Goal: Share content: Share content

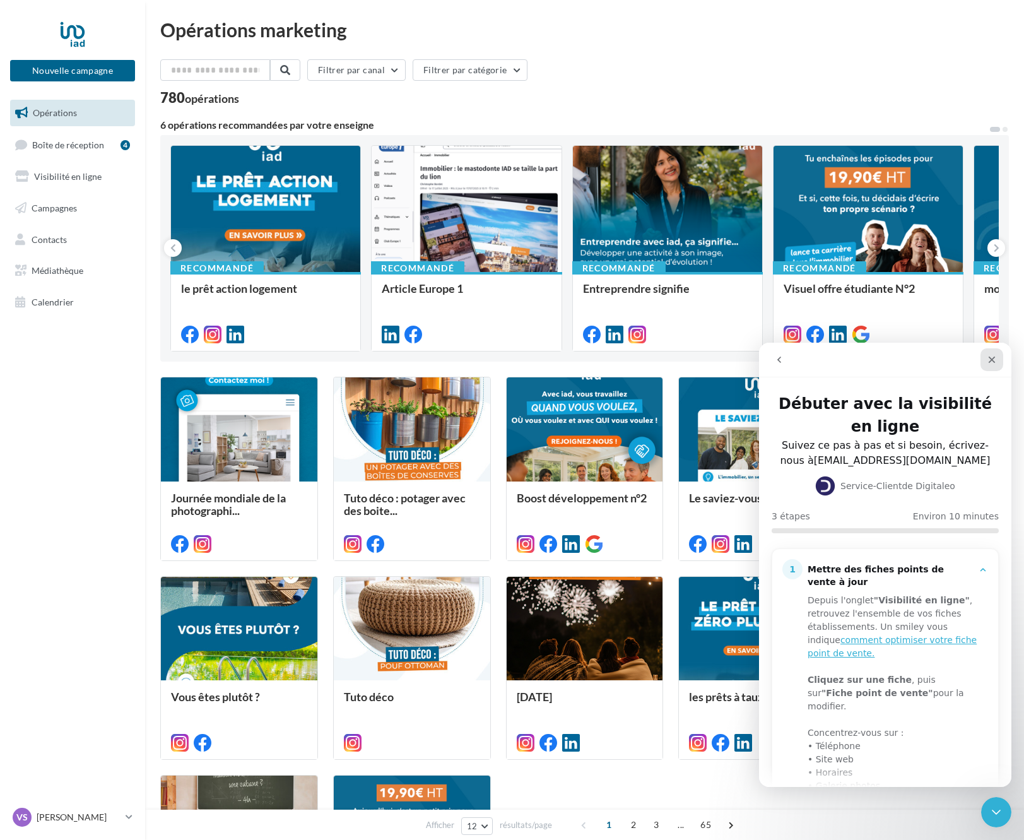
click at [989, 362] on icon "Fermer" at bounding box center [992, 360] width 7 height 7
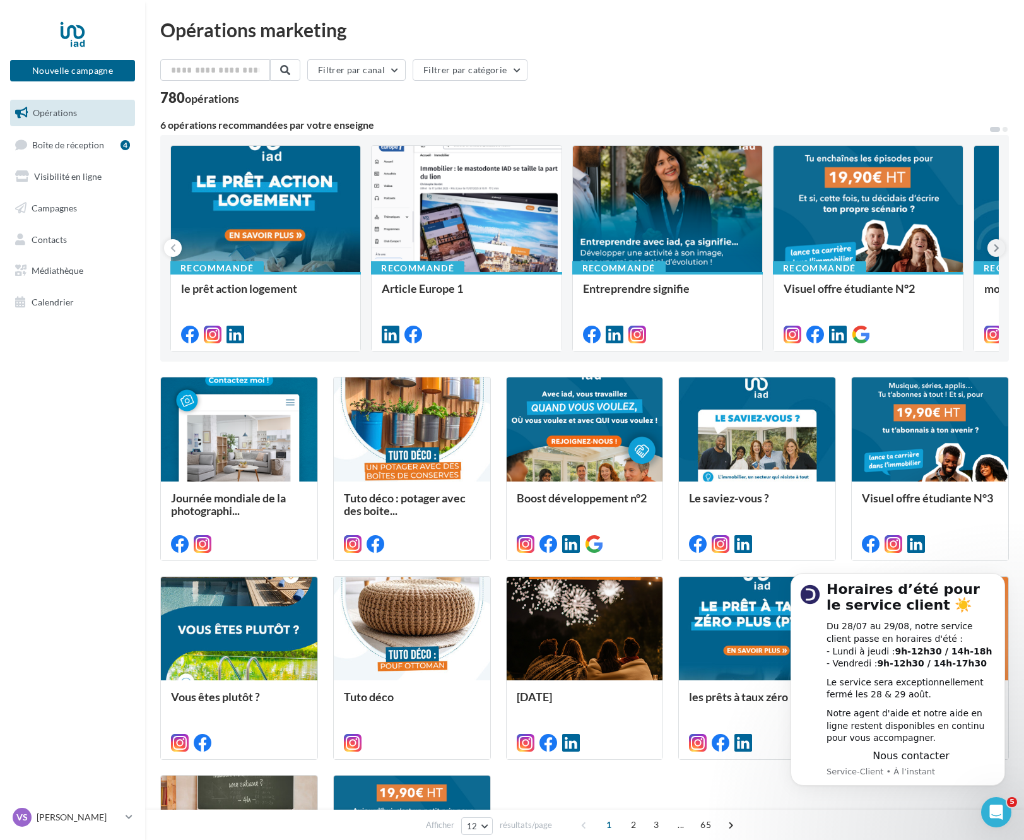
click at [995, 248] on icon at bounding box center [997, 248] width 6 height 13
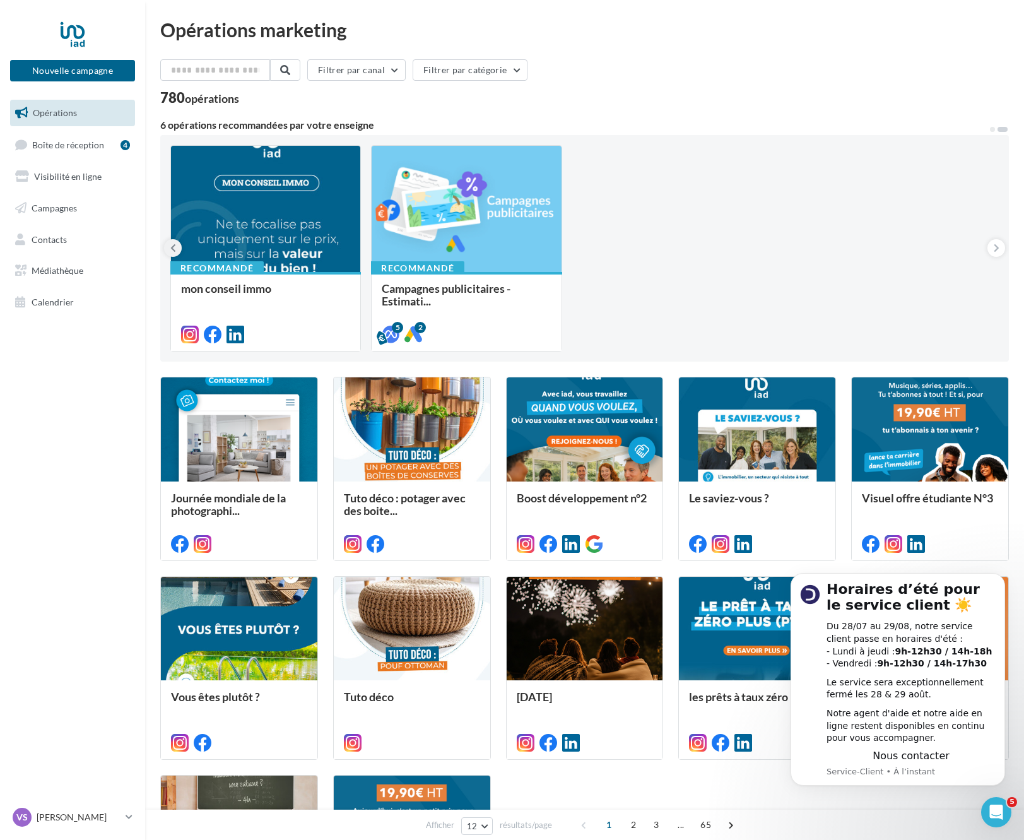
click at [172, 250] on icon at bounding box center [173, 248] width 6 height 13
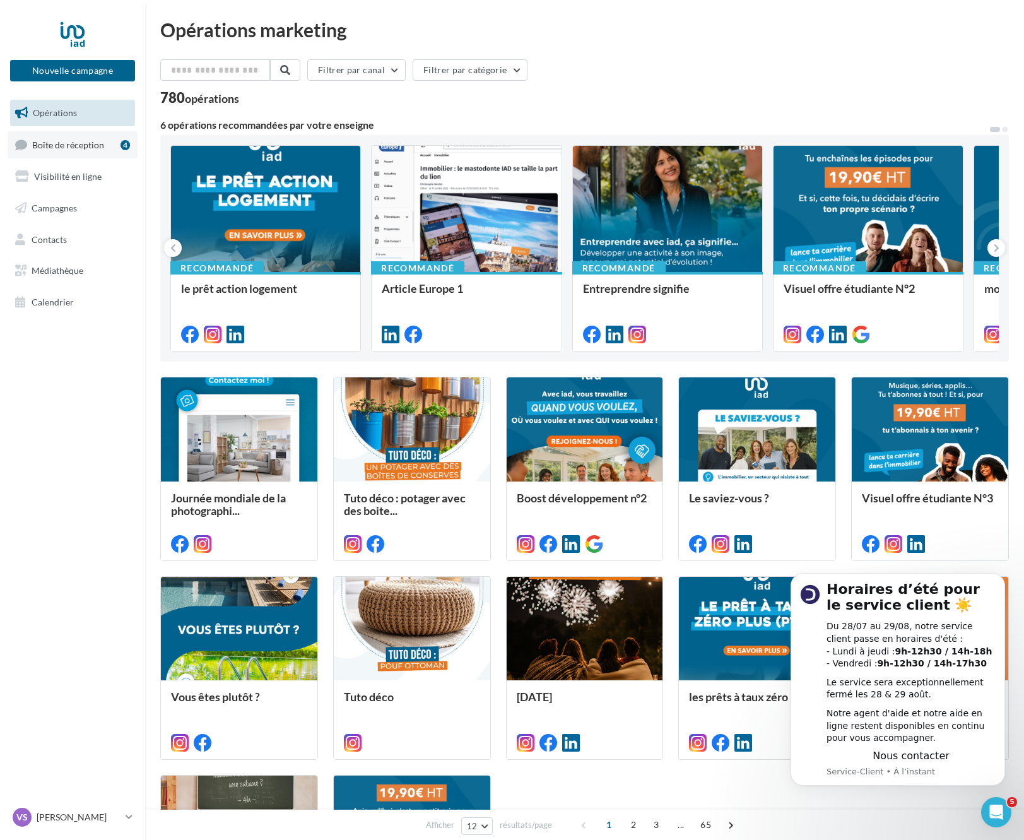
click at [59, 147] on span "Boîte de réception" at bounding box center [68, 144] width 72 height 11
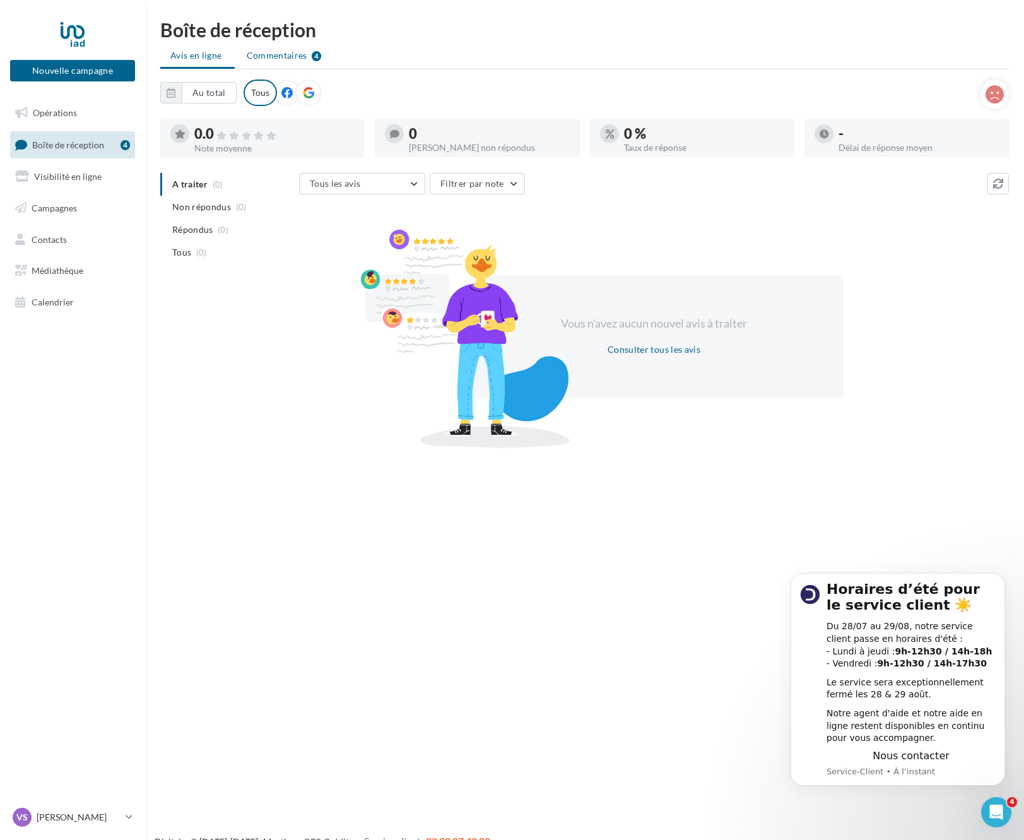
click at [279, 56] on span "Commentaires" at bounding box center [277, 55] width 61 height 13
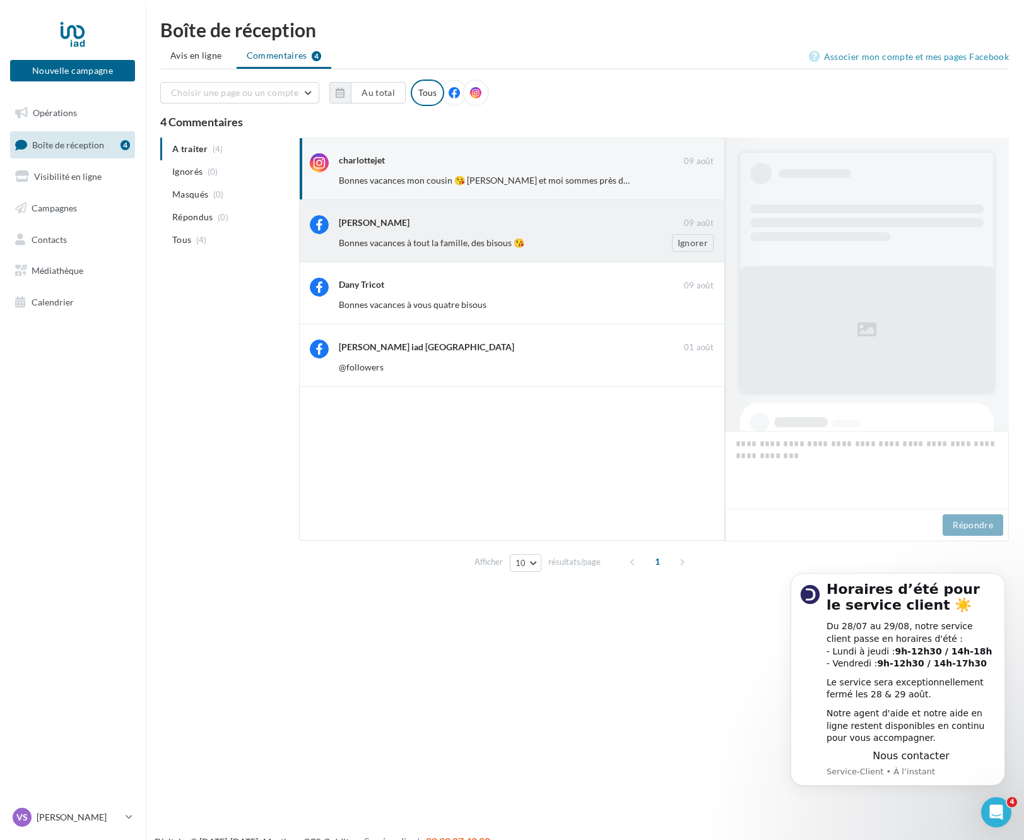
click at [483, 227] on div "Nathalie Jet" at bounding box center [511, 221] width 345 height 13
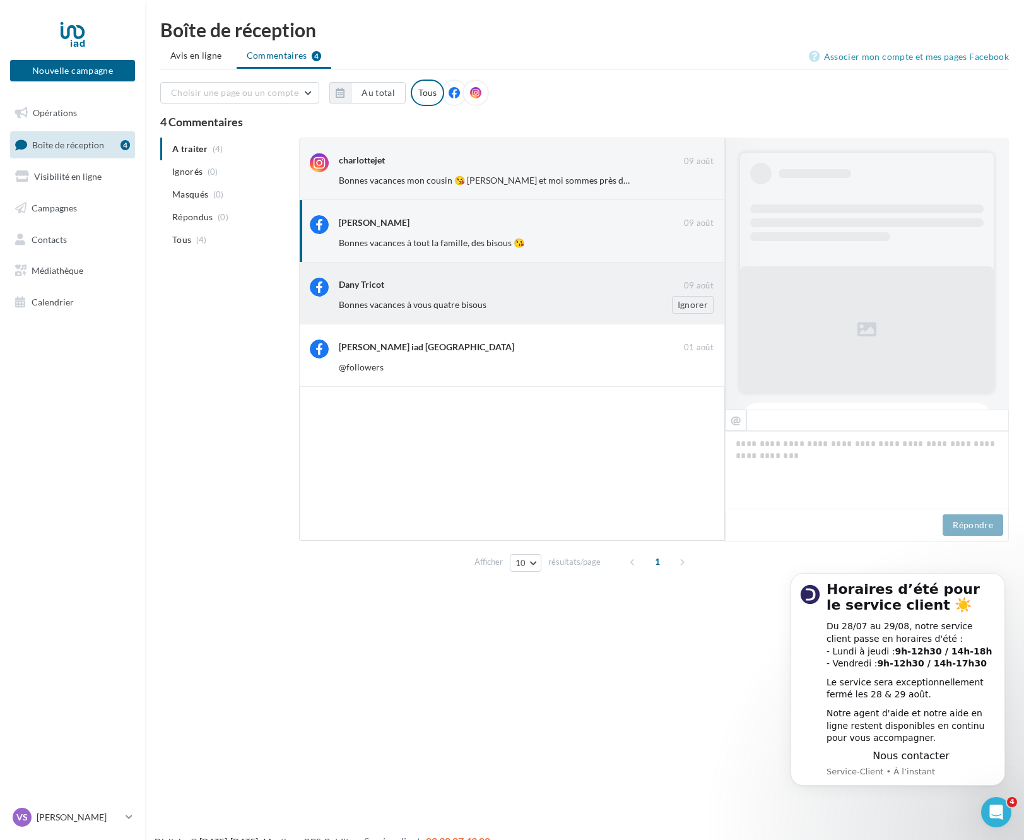
click at [476, 307] on span "Bonnes vacances à vous quatre bisous" at bounding box center [413, 304] width 148 height 11
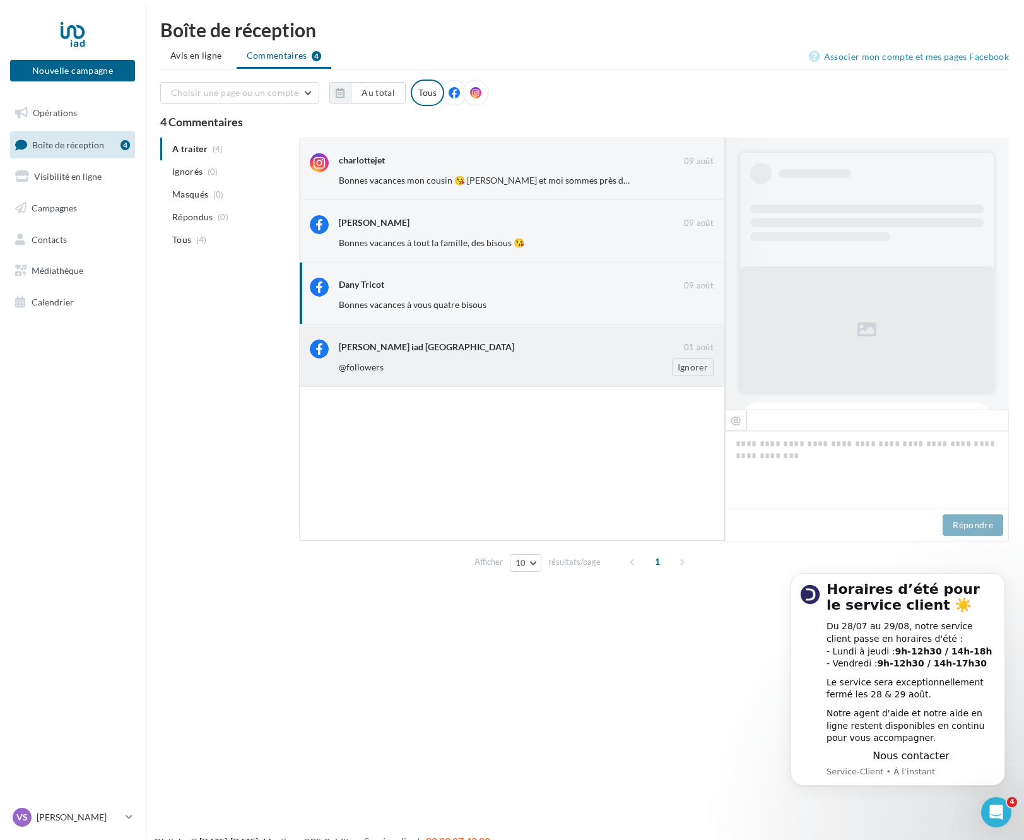
click at [440, 355] on div "[PERSON_NAME] iad [GEOGRAPHIC_DATA]" at bounding box center [511, 347] width 345 height 16
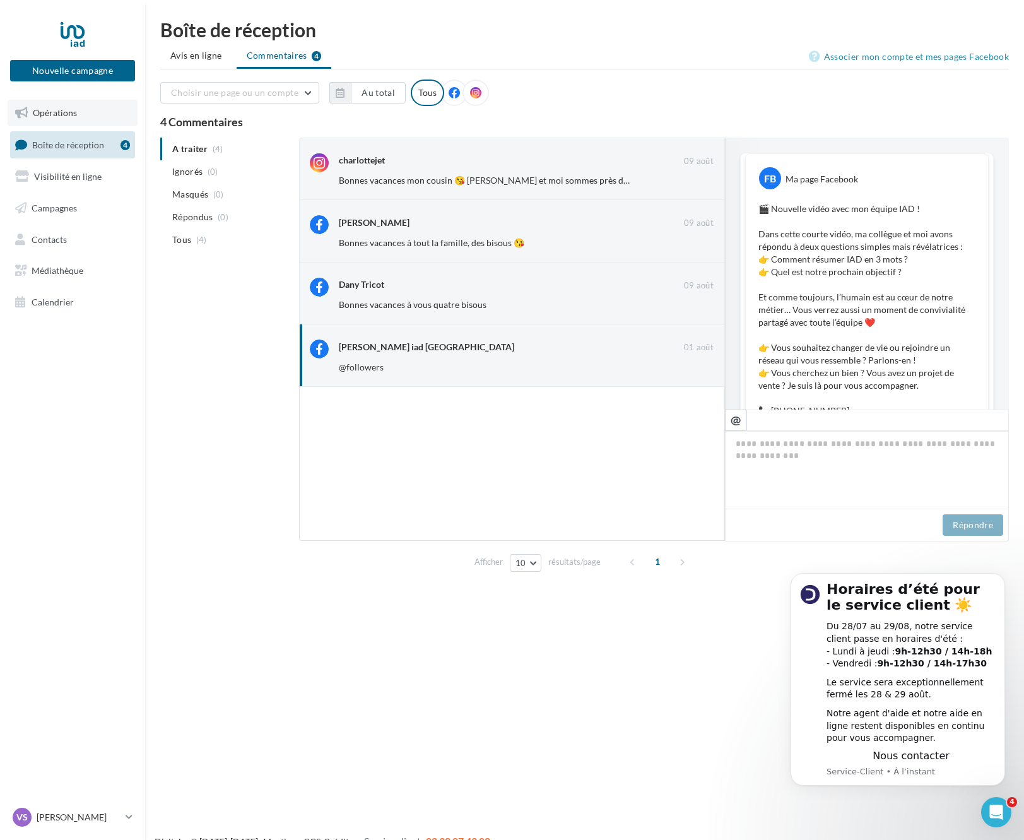
click at [69, 117] on span "Opérations" at bounding box center [55, 112] width 44 height 11
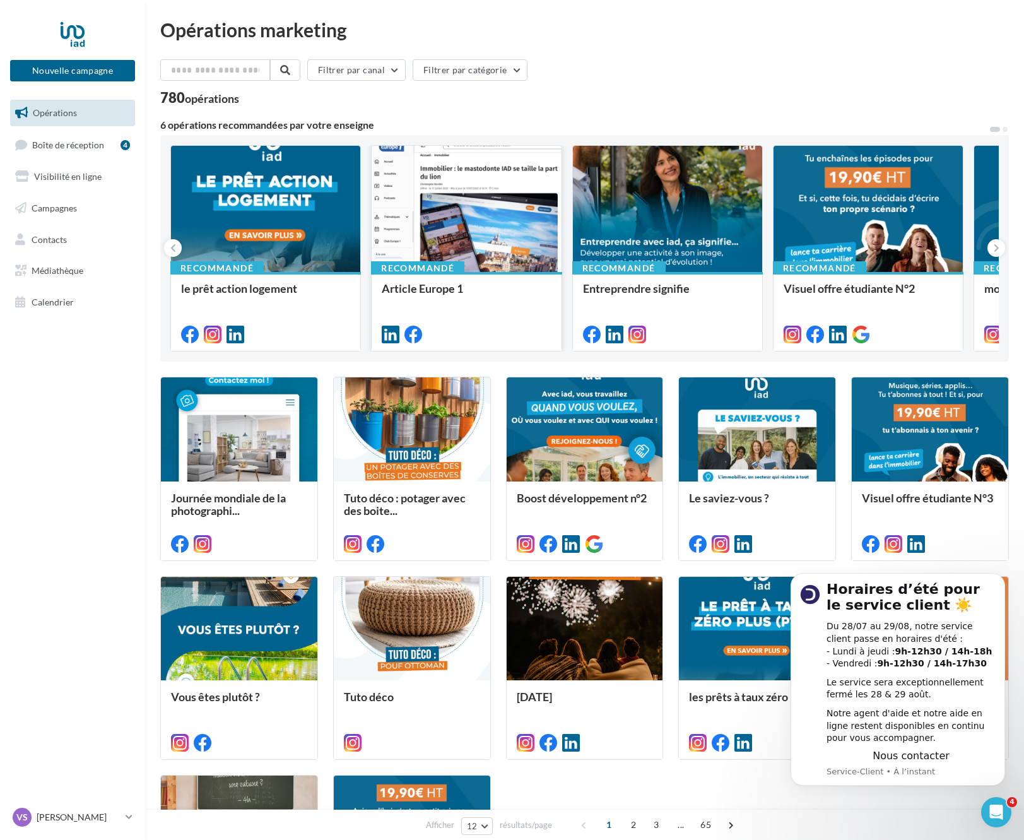
click at [522, 201] on div at bounding box center [466, 209] width 189 height 127
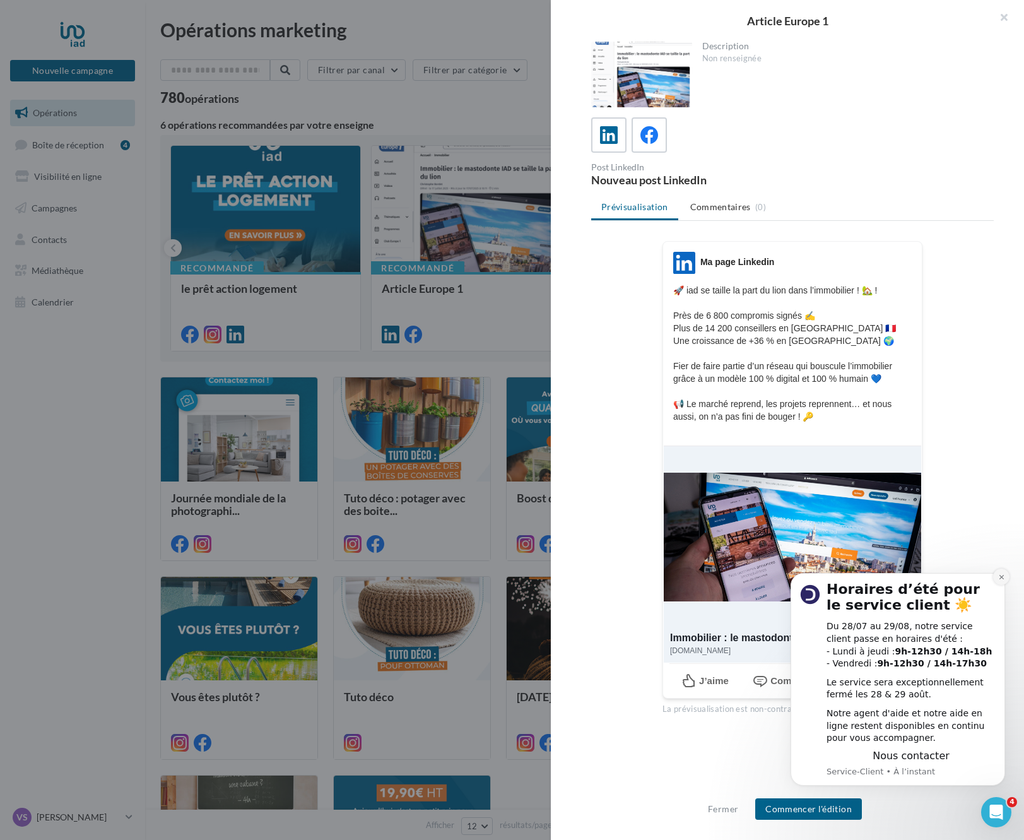
click at [1004, 578] on icon "Dismiss notification" at bounding box center [1001, 577] width 7 height 7
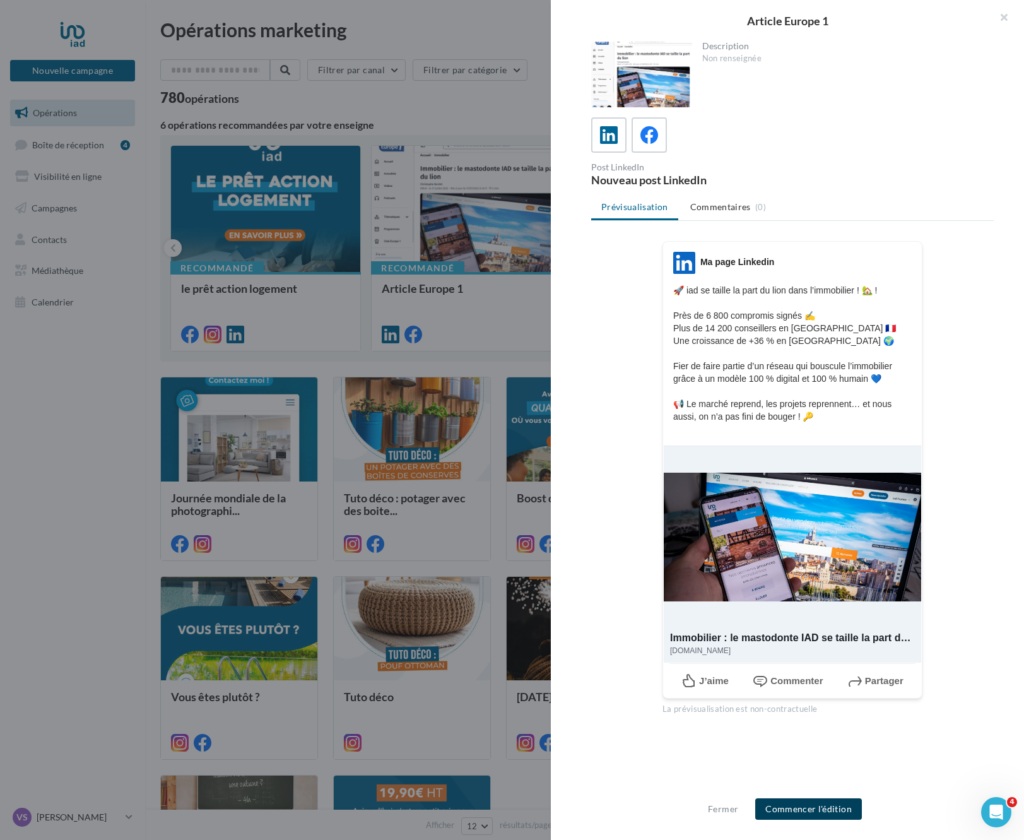
click at [797, 805] on button "Commencer l'édition" at bounding box center [808, 808] width 107 height 21
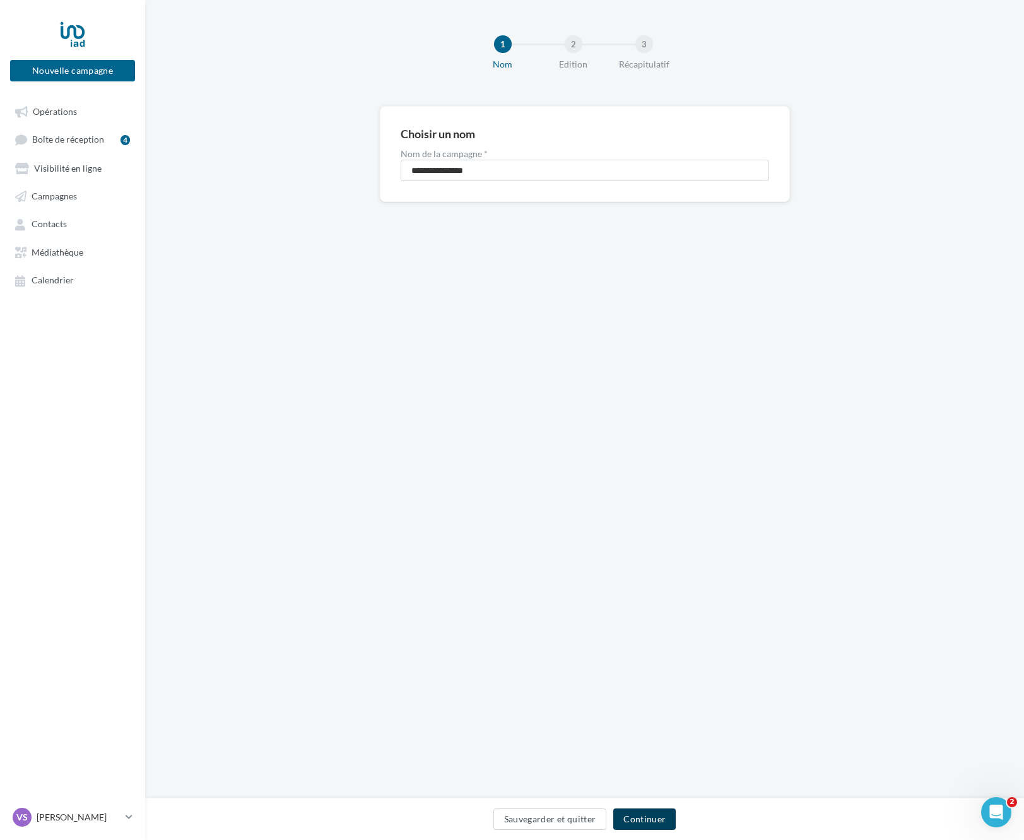
click at [658, 827] on button "Continuer" at bounding box center [644, 818] width 62 height 21
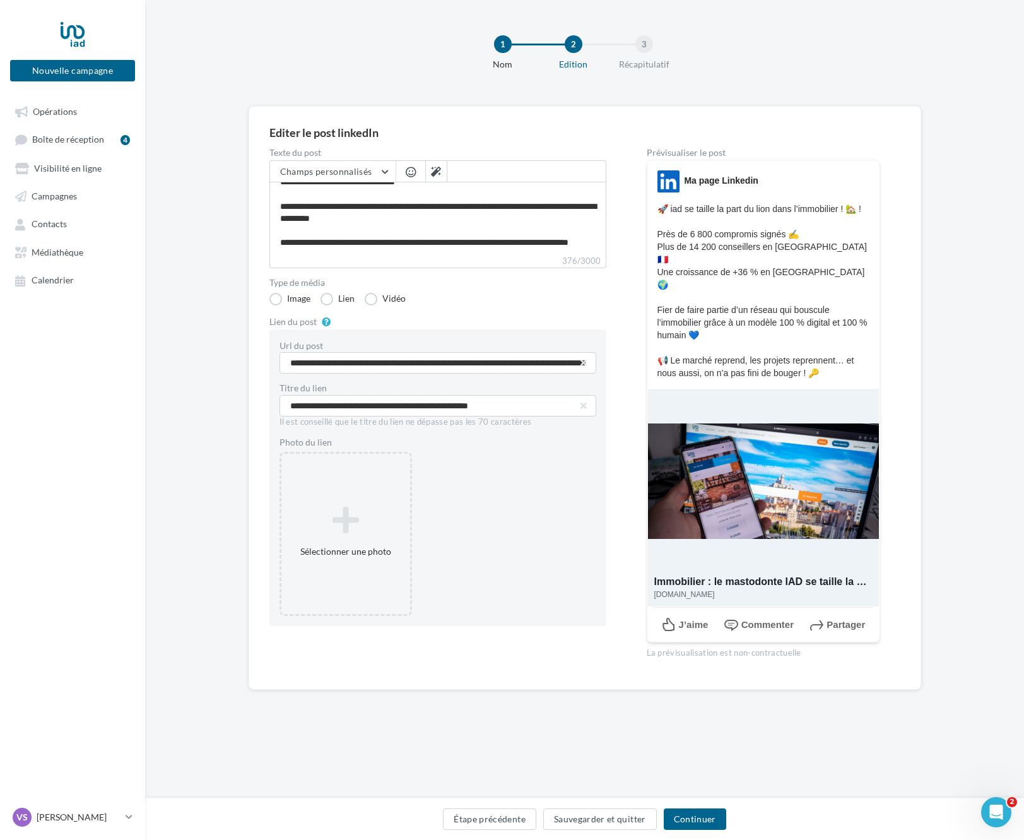
scroll to position [72, 0]
click at [717, 825] on button "Continuer" at bounding box center [695, 818] width 62 height 21
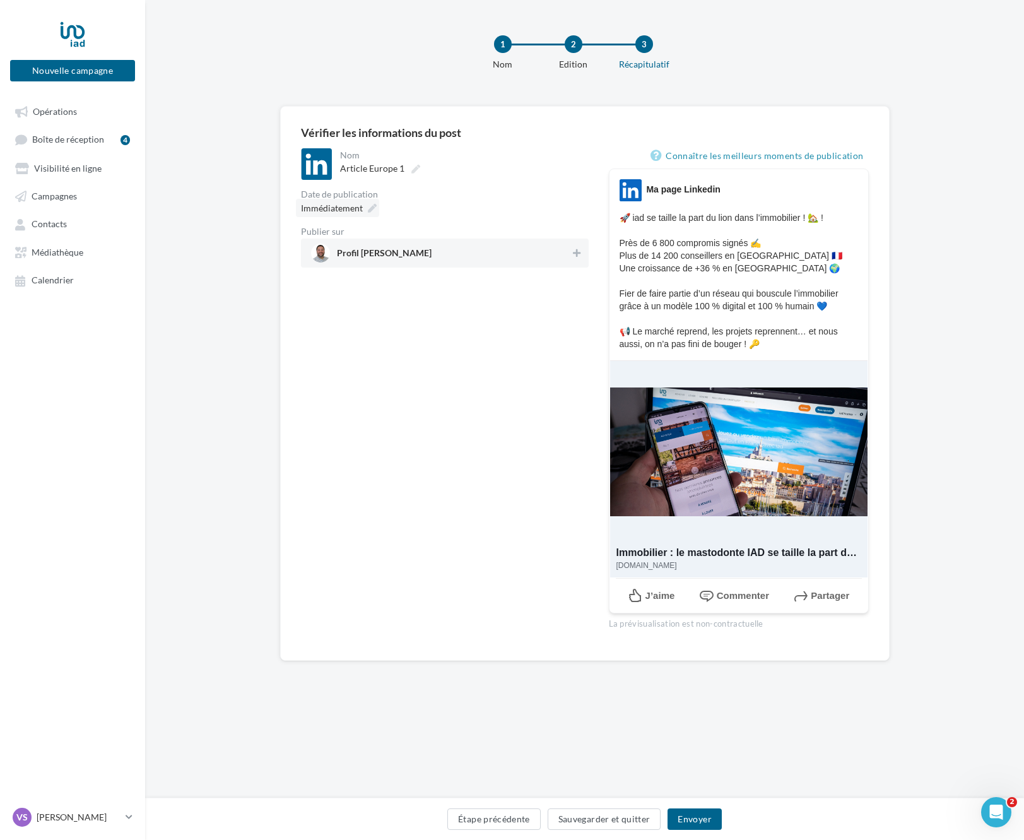
click at [372, 210] on icon at bounding box center [372, 208] width 9 height 9
click at [372, 209] on icon at bounding box center [372, 208] width 9 height 9
click at [686, 824] on button "Envoyer" at bounding box center [695, 818] width 54 height 21
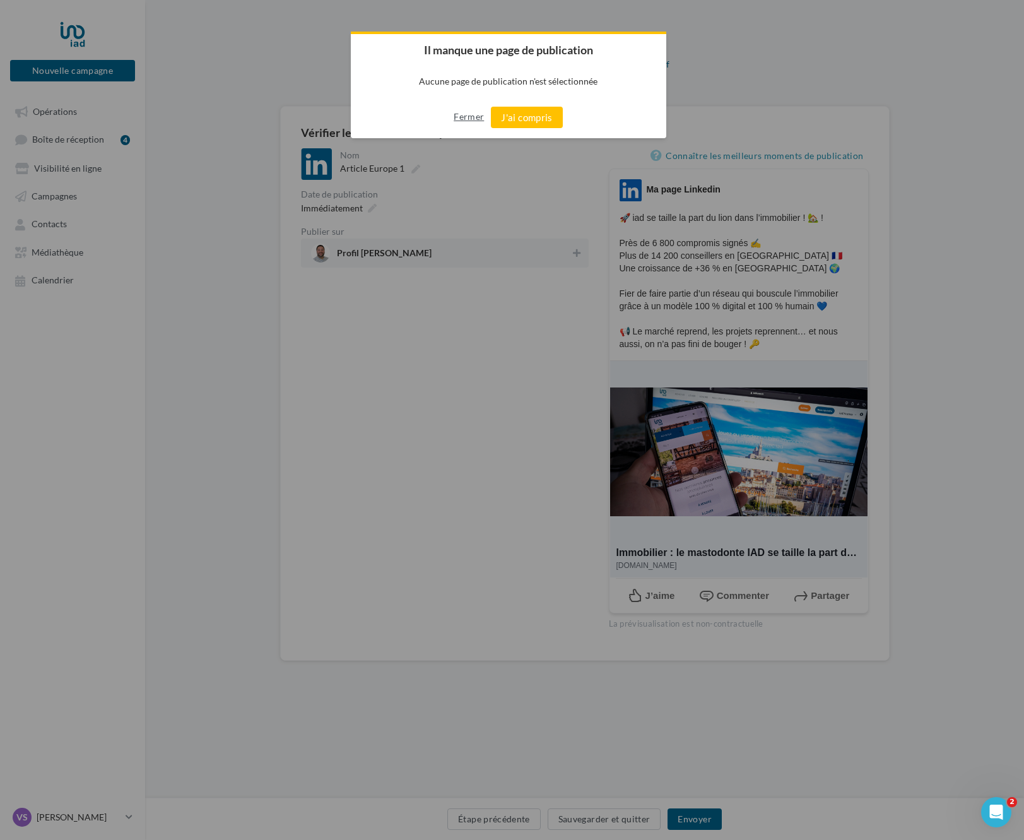
click at [464, 117] on button "Fermer" at bounding box center [469, 117] width 30 height 20
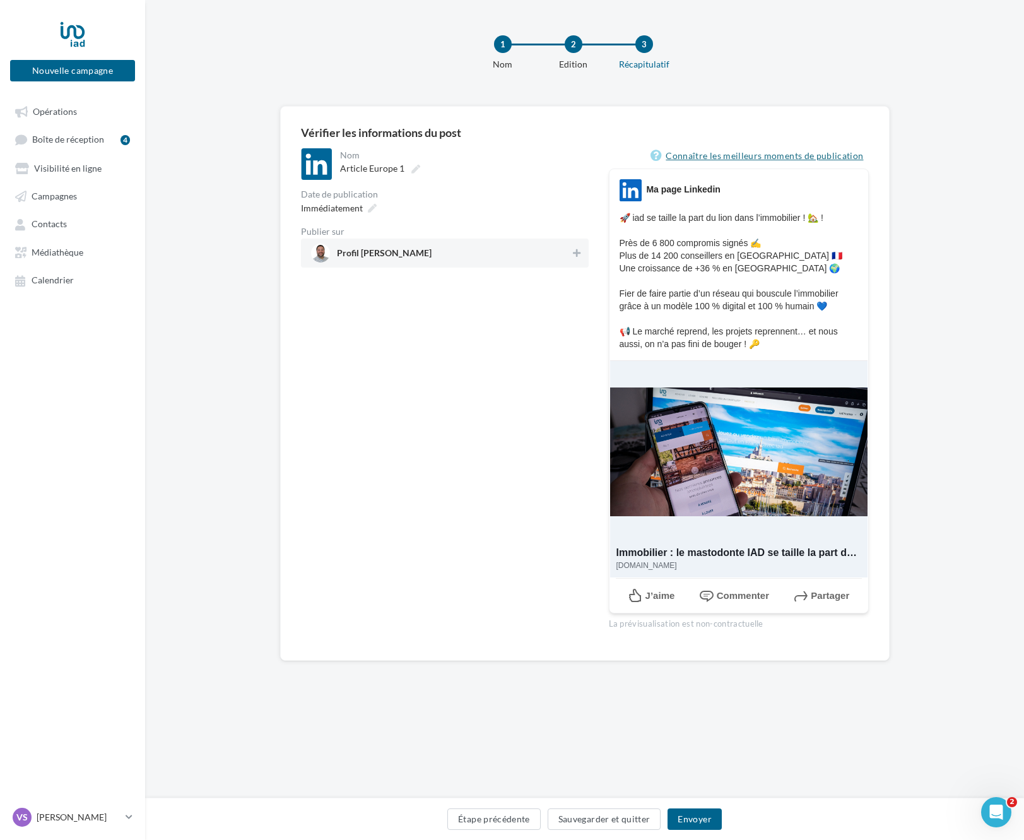
click at [727, 155] on link "Connaître les meilleurs moments de publication" at bounding box center [760, 155] width 218 height 15
click at [355, 208] on span "Immédiatement" at bounding box center [332, 208] width 62 height 11
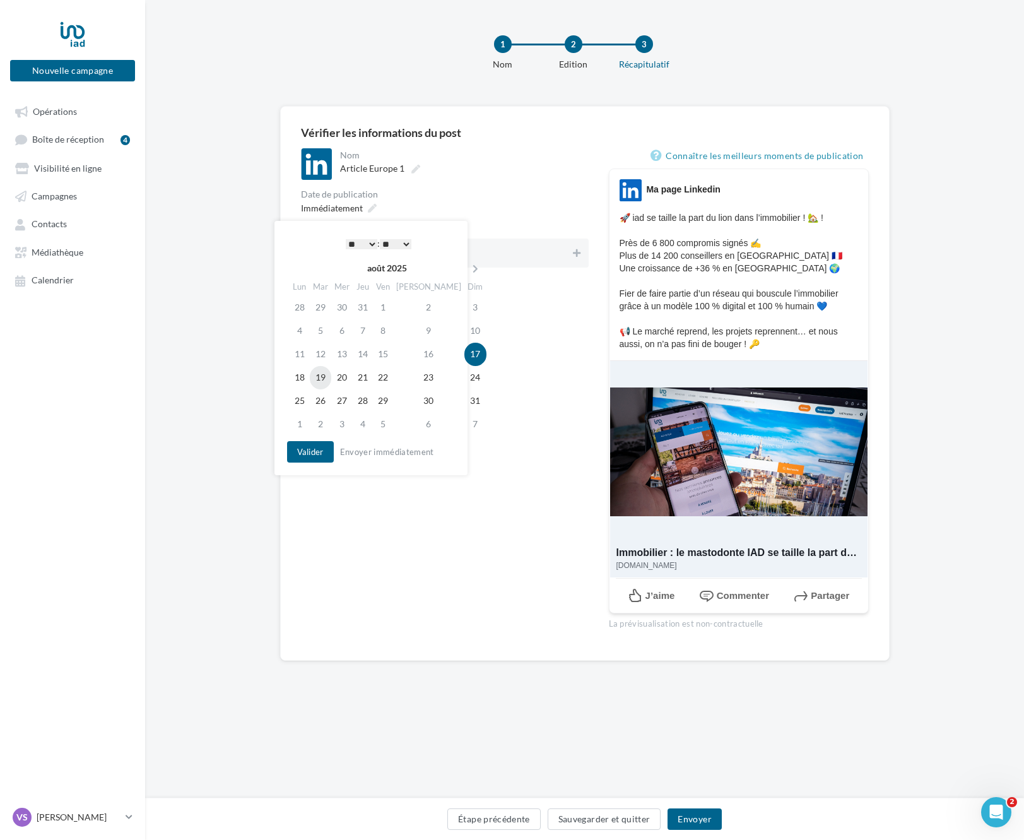
click at [331, 380] on td "19" at bounding box center [320, 377] width 21 height 23
click at [346, 239] on select "* * * * * * * * * * ** ** ** ** ** ** ** ** ** ** ** ** ** **" at bounding box center [362, 244] width 32 height 10
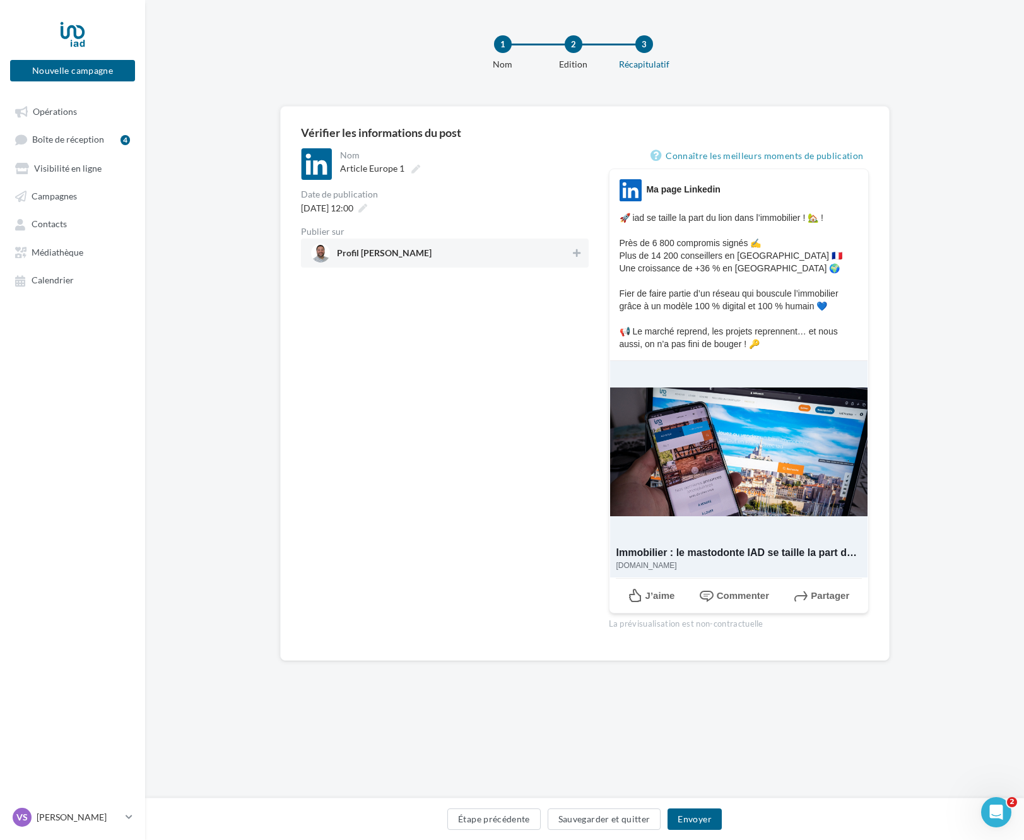
click at [502, 463] on div "**********" at bounding box center [445, 394] width 288 height 492
click at [687, 820] on button "Envoyer" at bounding box center [695, 818] width 54 height 21
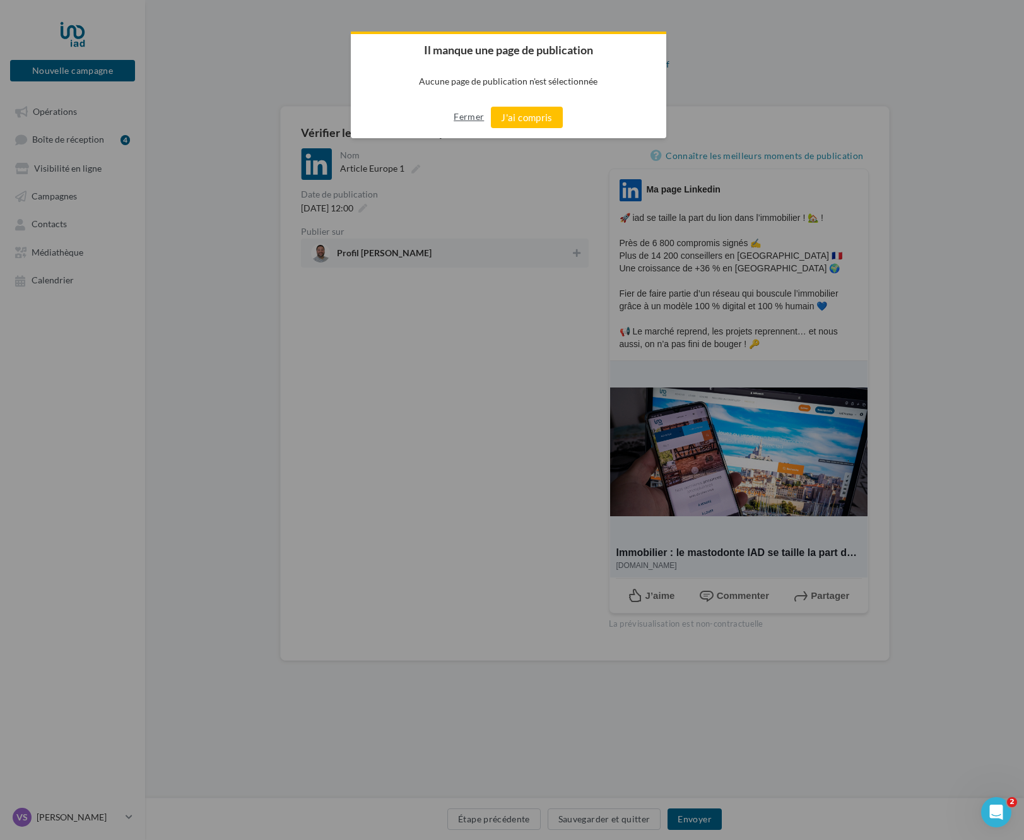
drag, startPoint x: 468, startPoint y: 119, endPoint x: 467, endPoint y: 137, distance: 17.7
click at [468, 119] on button "Fermer" at bounding box center [469, 117] width 30 height 20
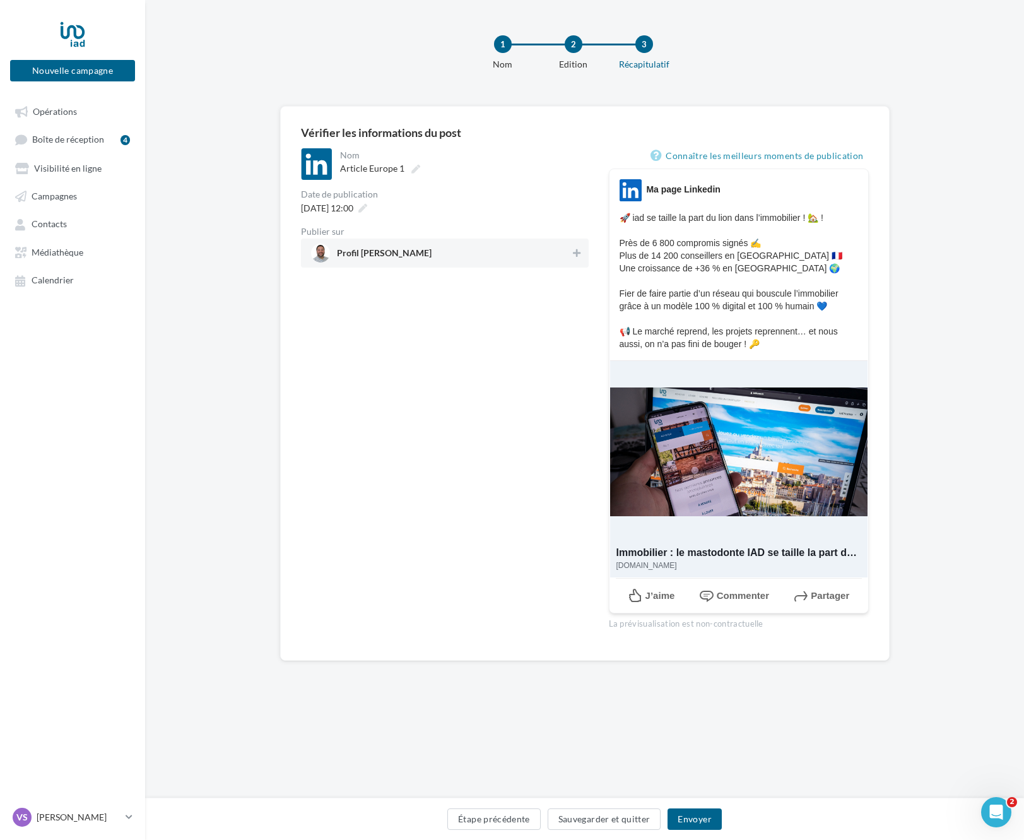
click at [398, 255] on span "Profil Vincent Savreux" at bounding box center [384, 256] width 95 height 14
click at [713, 819] on button "Envoyer" at bounding box center [695, 818] width 54 height 21
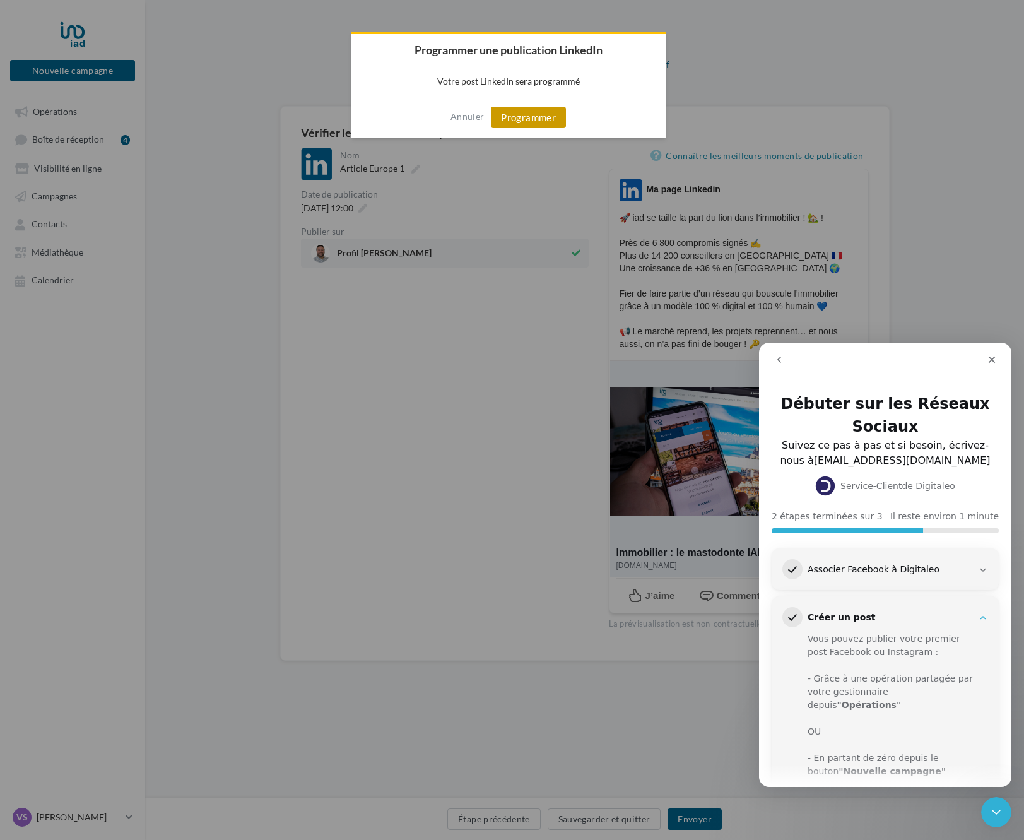
click at [527, 121] on button "Programmer" at bounding box center [528, 117] width 75 height 21
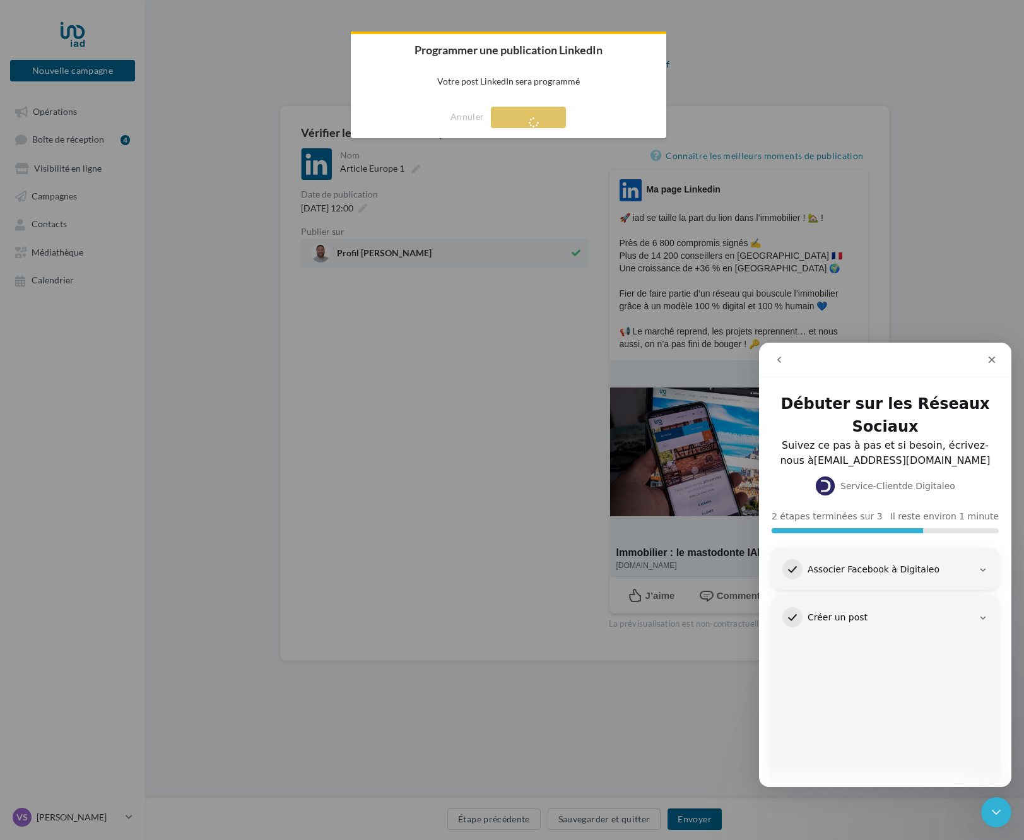
scroll to position [106, 0]
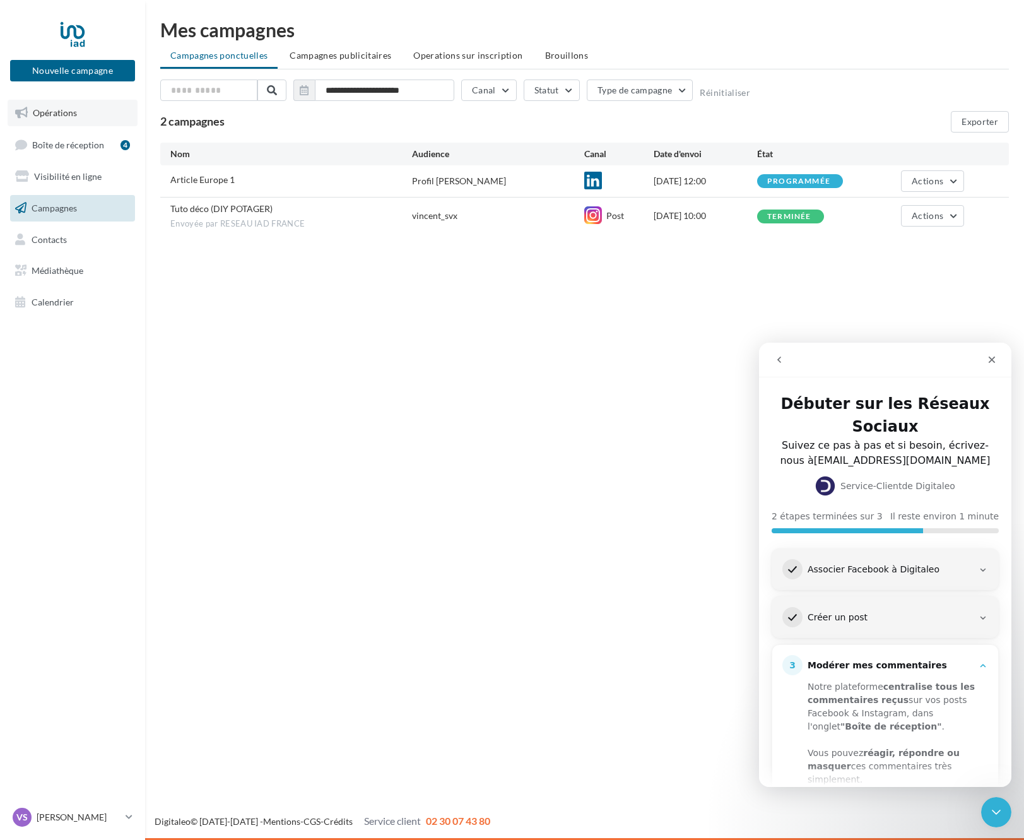
click at [72, 121] on link "Opérations" at bounding box center [73, 113] width 130 height 27
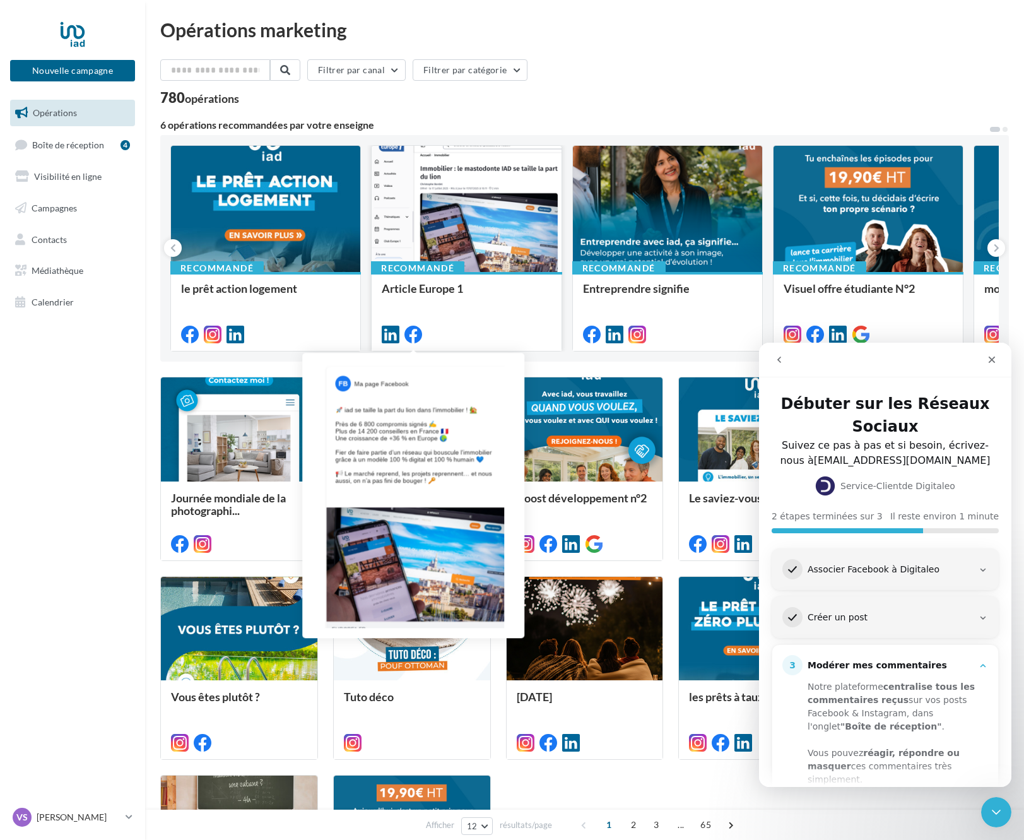
click at [417, 333] on icon at bounding box center [413, 335] width 18 height 18
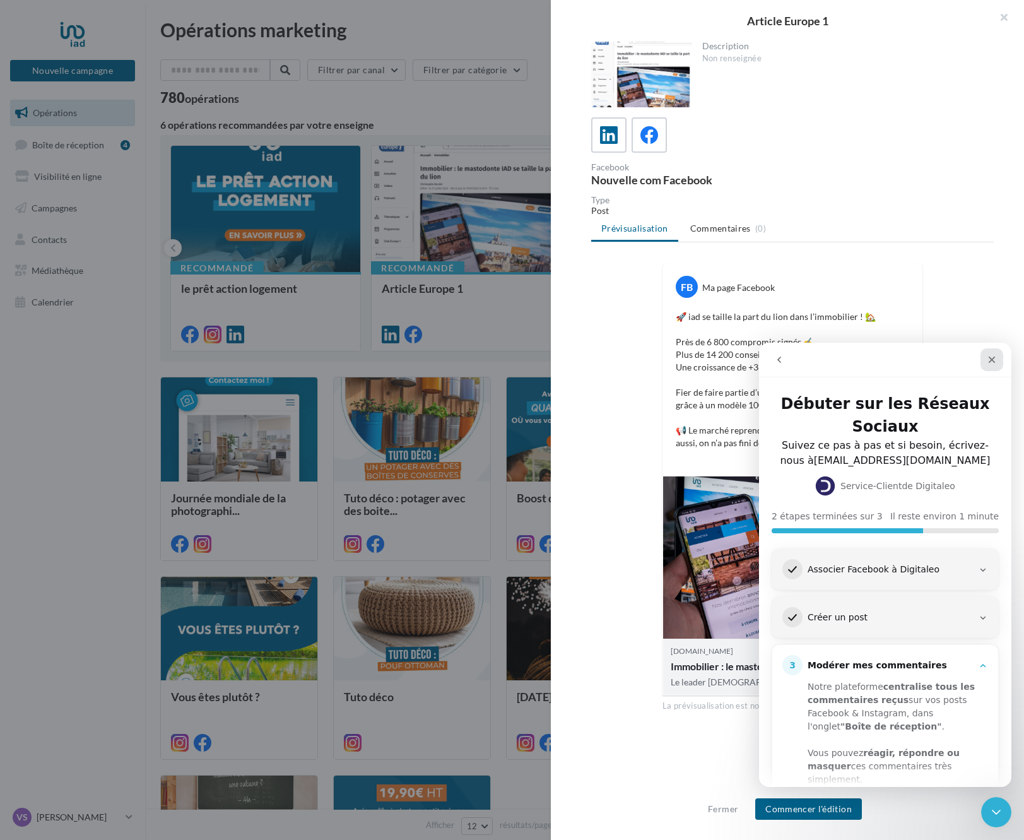
click at [984, 361] on div "Fermer" at bounding box center [992, 359] width 23 height 23
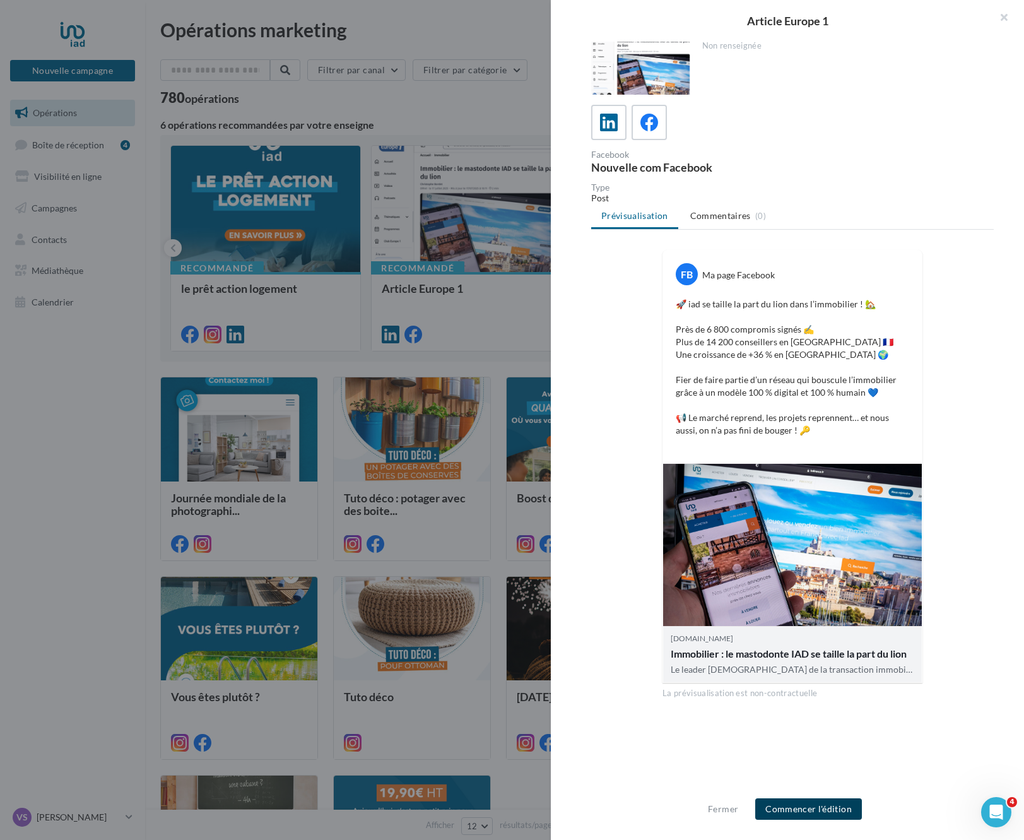
click at [826, 806] on button "Commencer l'édition" at bounding box center [808, 808] width 107 height 21
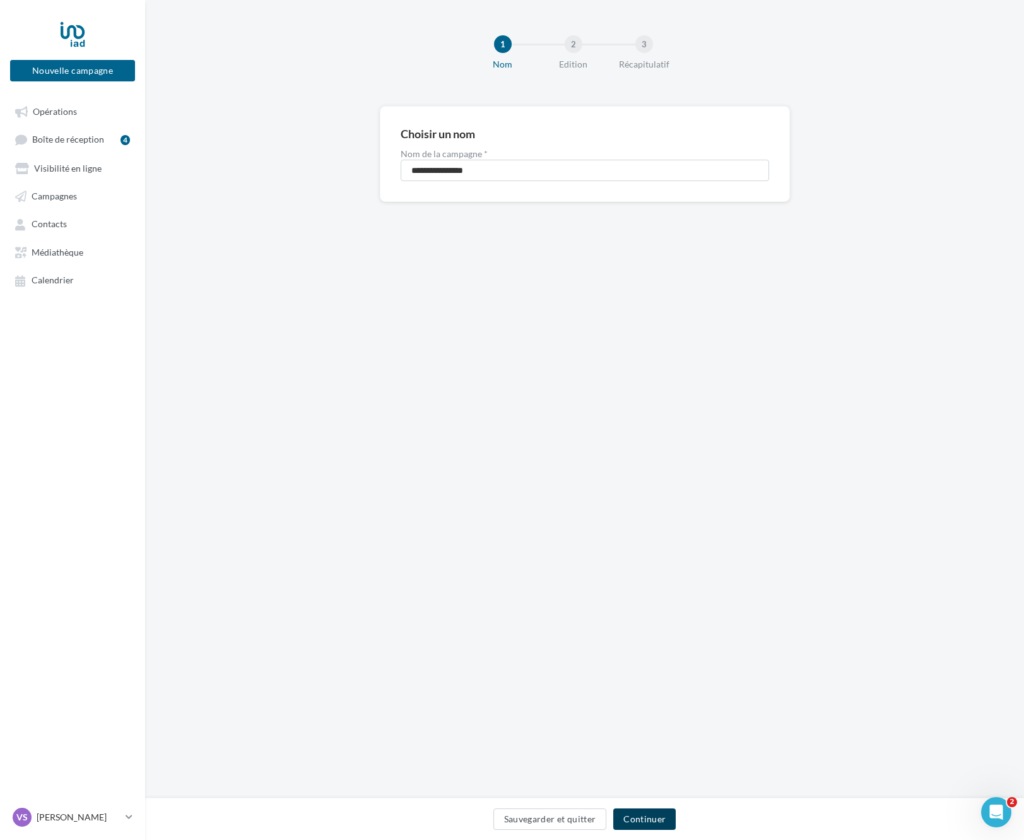
click at [638, 825] on button "Continuer" at bounding box center [644, 818] width 62 height 21
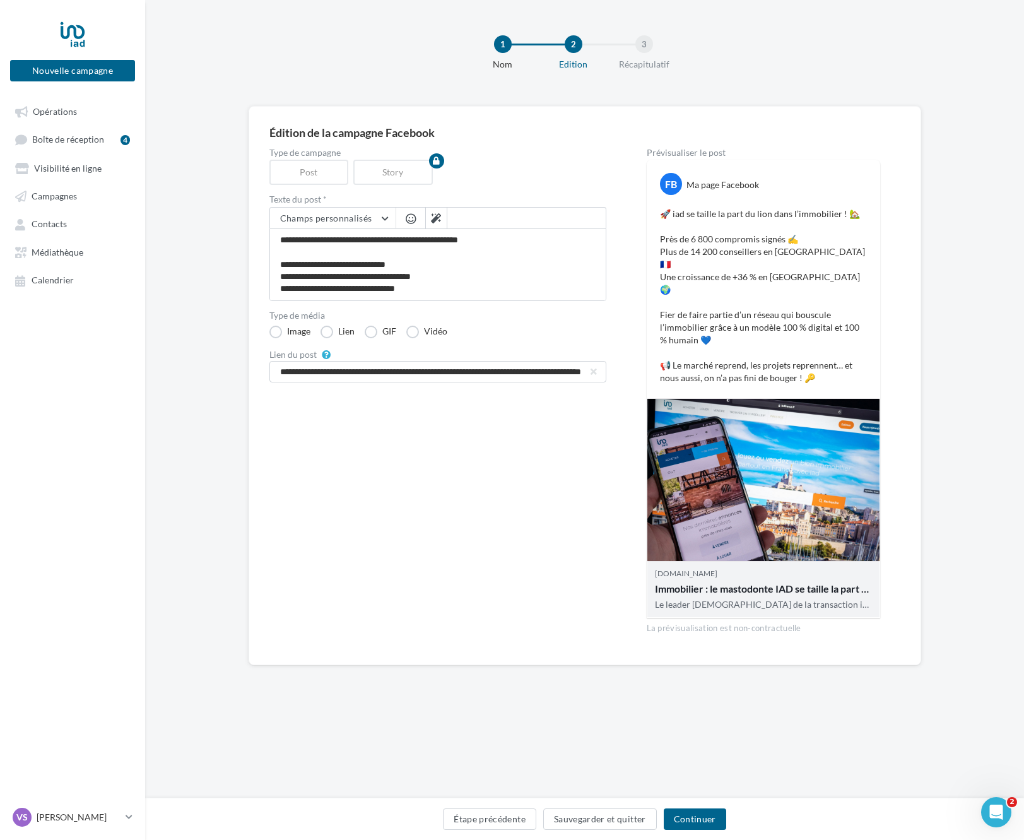
click at [535, 180] on div "Type de campagne Post Story" at bounding box center [437, 166] width 337 height 37
click at [458, 467] on div "**********" at bounding box center [437, 396] width 337 height 496
click at [671, 817] on button "Continuer" at bounding box center [695, 818] width 62 height 21
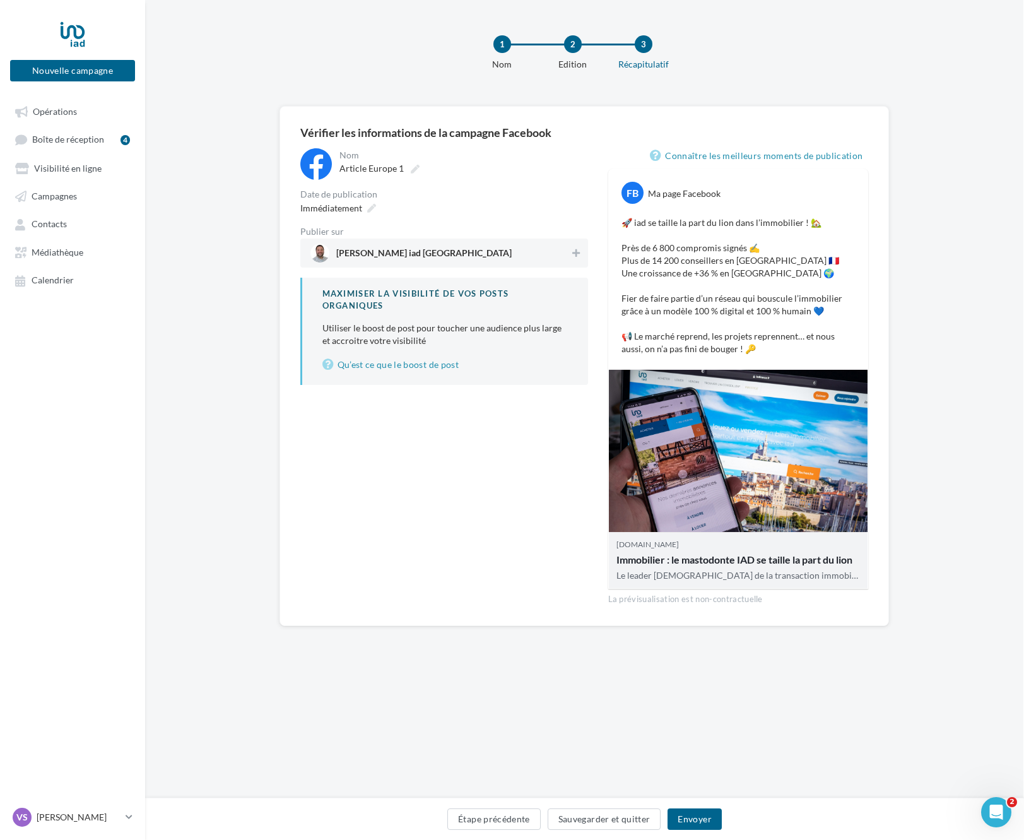
click at [491, 250] on span "[PERSON_NAME] iad [GEOGRAPHIC_DATA]" at bounding box center [440, 253] width 260 height 19
click at [508, 818] on button "Étape précédente" at bounding box center [493, 818] width 93 height 21
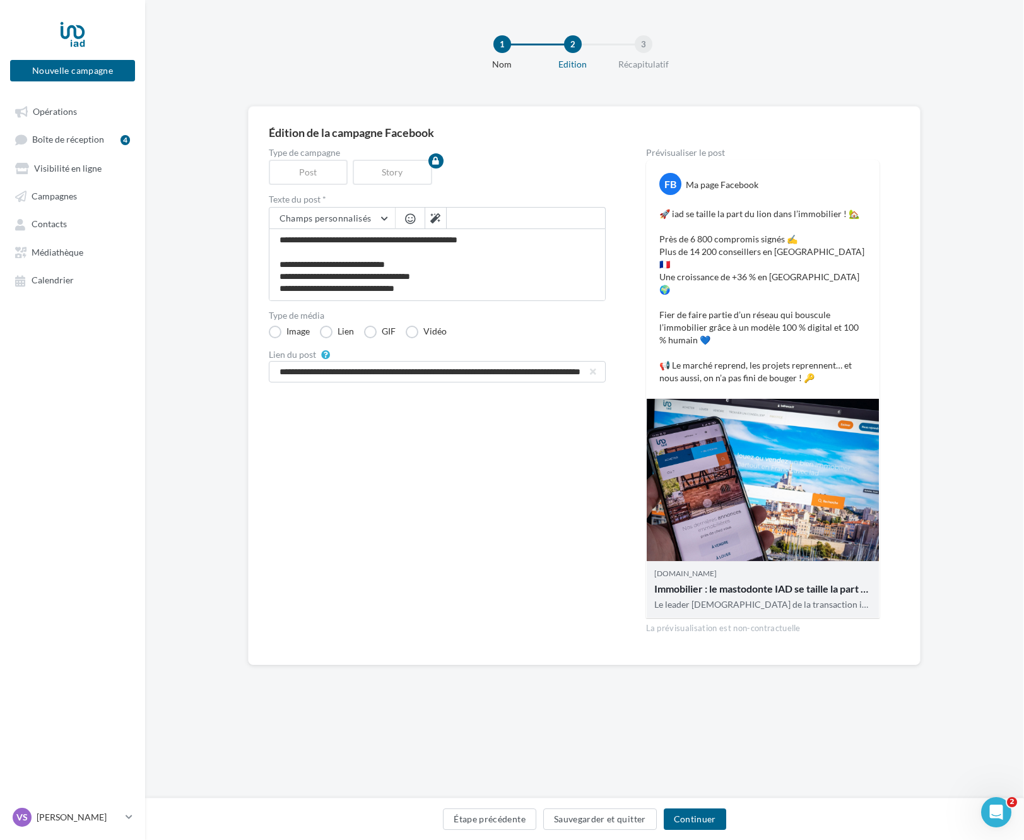
scroll to position [73, 0]
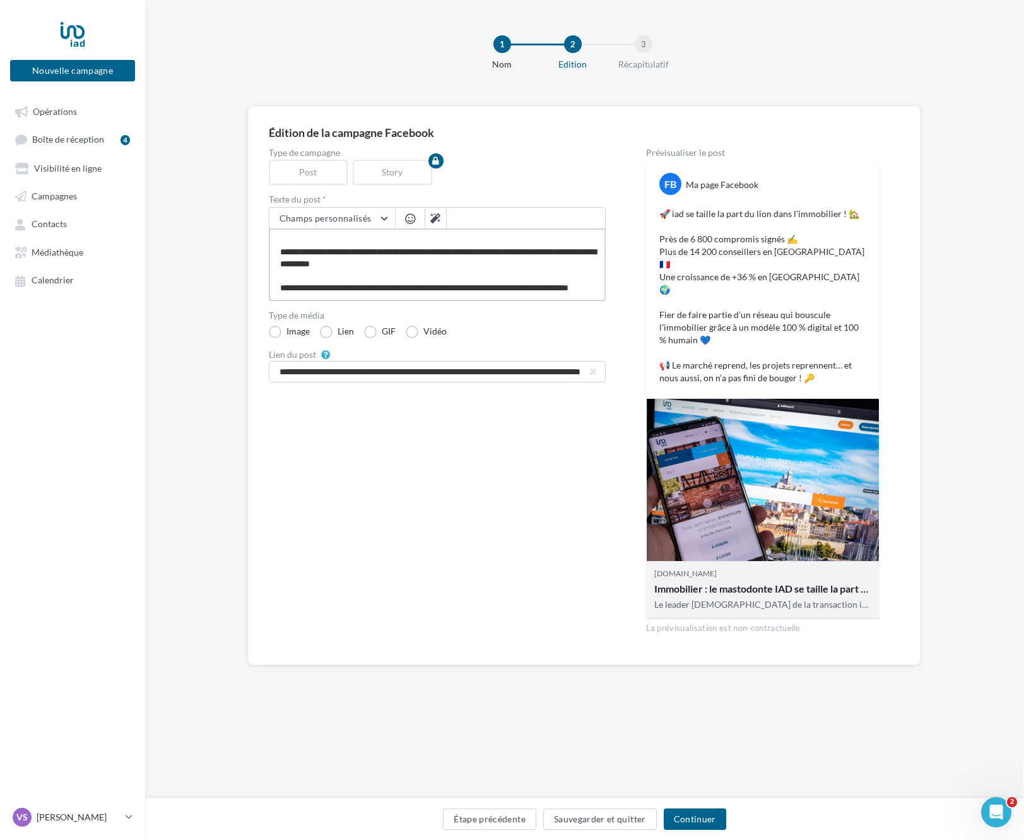
click at [430, 295] on textarea "**********" at bounding box center [437, 264] width 337 height 73
click at [692, 826] on button "Continuer" at bounding box center [695, 818] width 62 height 21
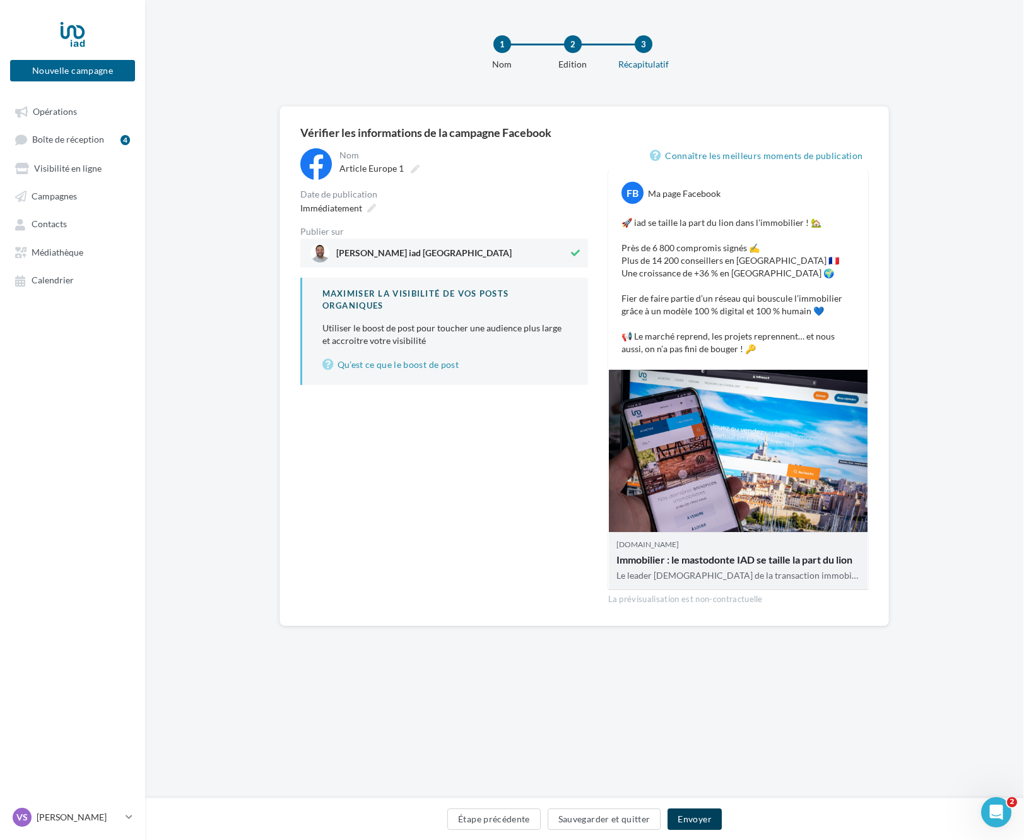
click at [697, 817] on button "Envoyer" at bounding box center [695, 818] width 54 height 21
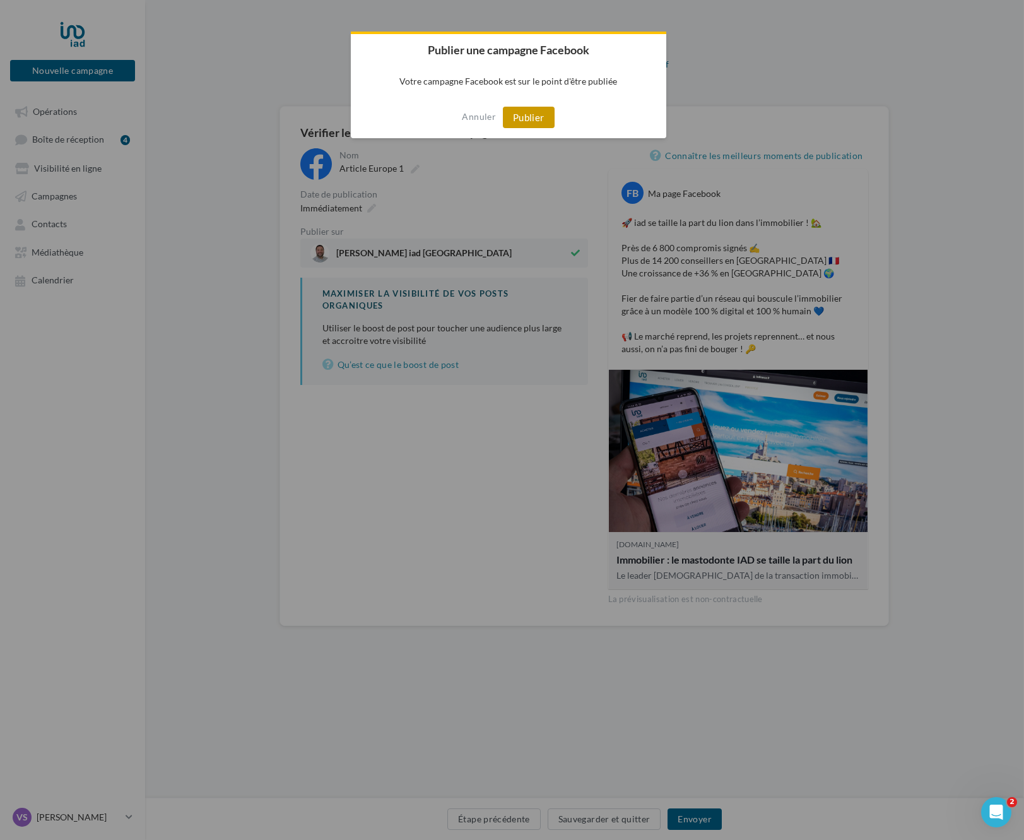
click at [536, 124] on button "Publier" at bounding box center [529, 117] width 52 height 21
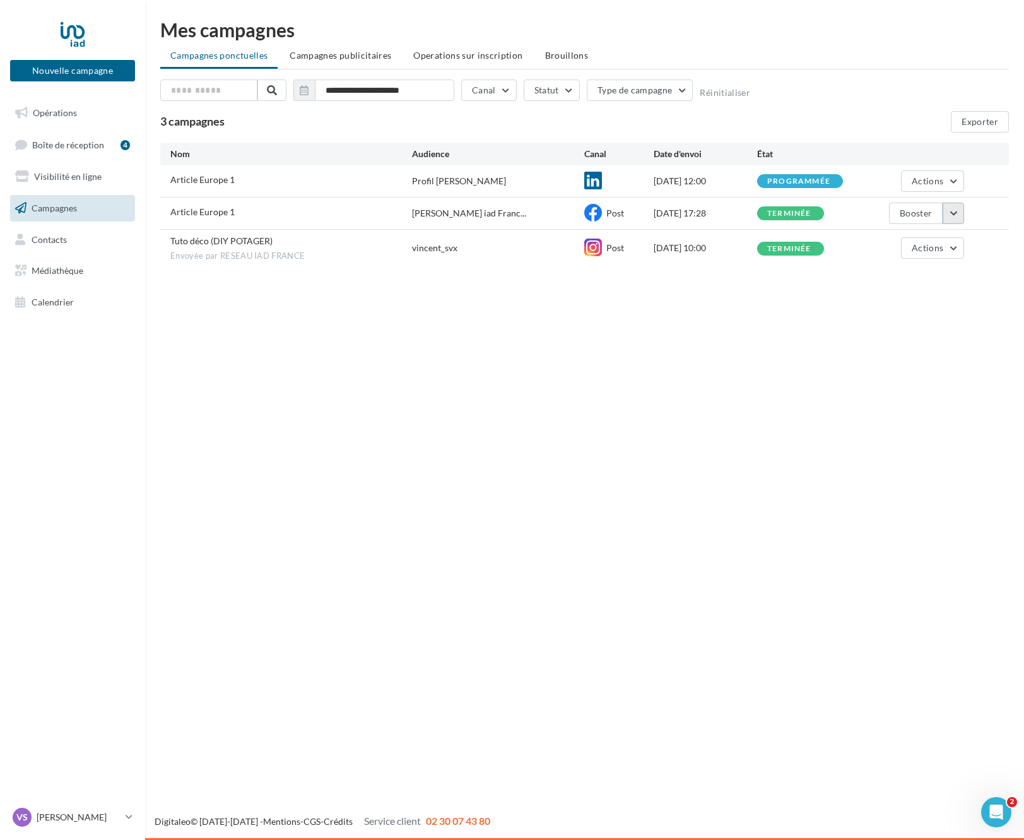
click at [956, 216] on button "button" at bounding box center [953, 213] width 21 height 21
drag, startPoint x: 556, startPoint y: 526, endPoint x: 578, endPoint y: 333, distance: 194.3
click at [556, 526] on div "Nouvelle campagne Nouvelle campagne Opérations Boîte de réception 4 Visibilité …" at bounding box center [512, 420] width 1024 height 840
click at [948, 214] on button "button" at bounding box center [953, 213] width 21 height 21
click at [596, 358] on div "Nouvelle campagne Nouvelle campagne Opérations Boîte de réception 4 Visibilité …" at bounding box center [512, 420] width 1024 height 840
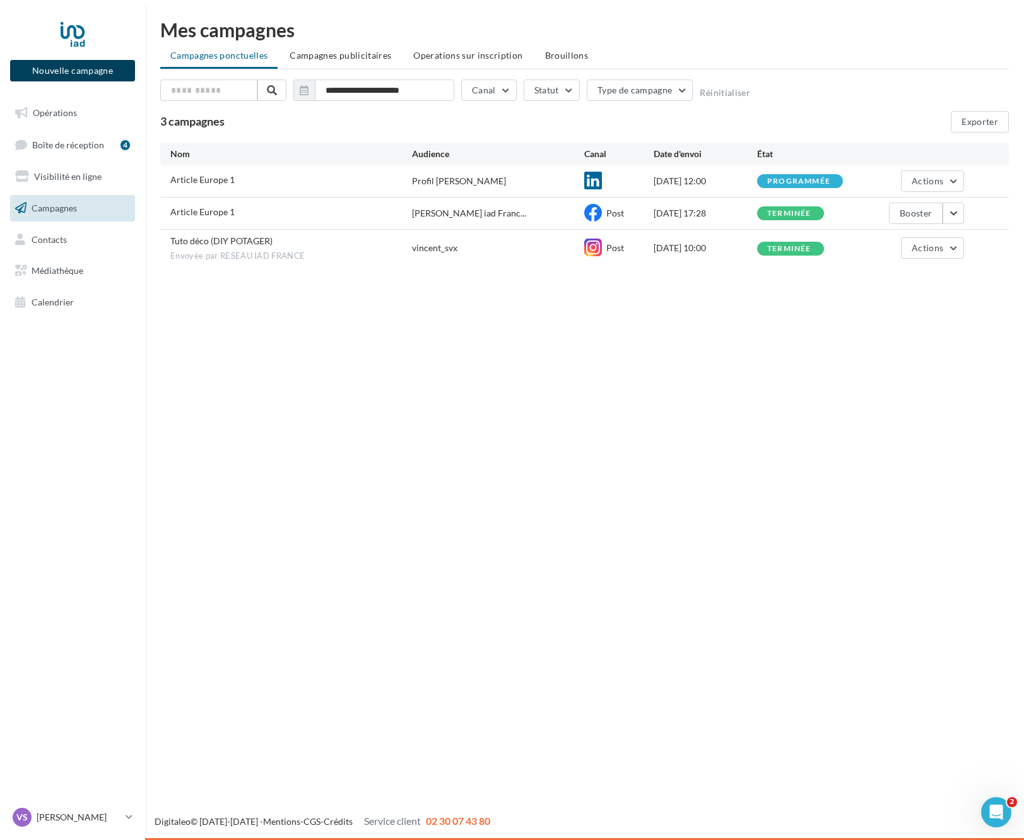
click at [75, 71] on button "Nouvelle campagne" at bounding box center [72, 70] width 125 height 21
drag, startPoint x: 580, startPoint y: 447, endPoint x: 545, endPoint y: 408, distance: 52.7
click at [580, 447] on div at bounding box center [512, 401] width 1024 height 840
click at [78, 103] on link "Opérations" at bounding box center [73, 113] width 130 height 27
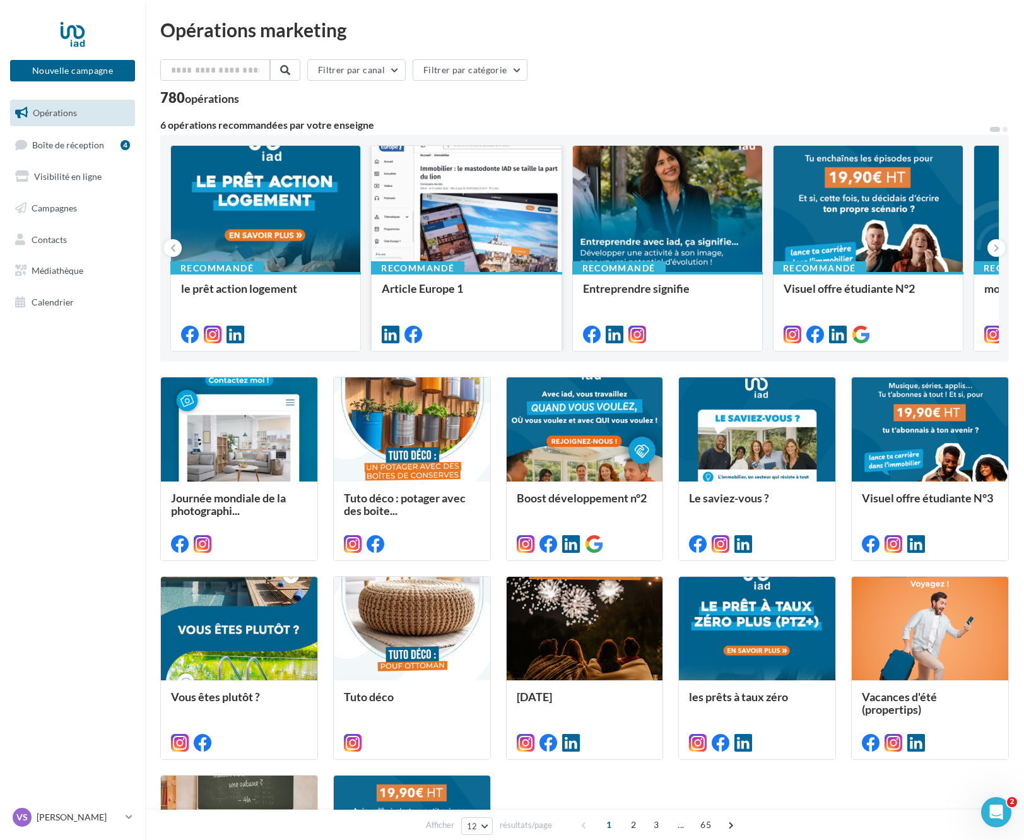
click at [457, 286] on span "Article Europe 1" at bounding box center [422, 288] width 81 height 14
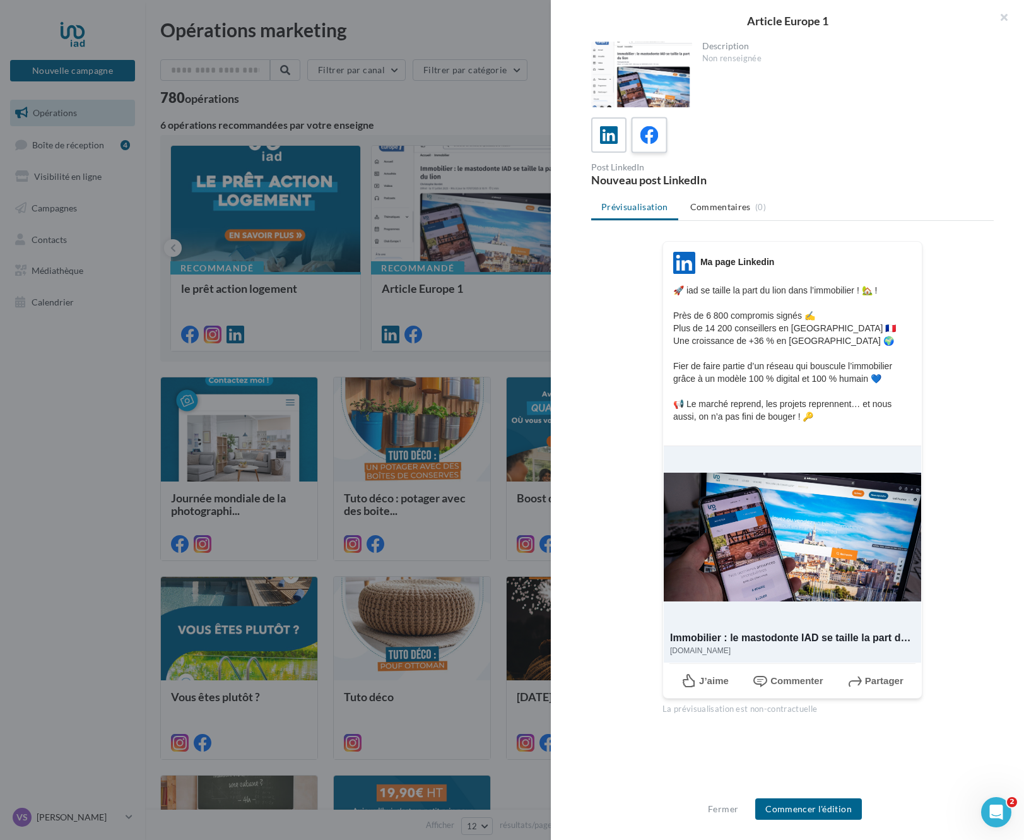
click at [653, 141] on icon at bounding box center [649, 135] width 18 height 18
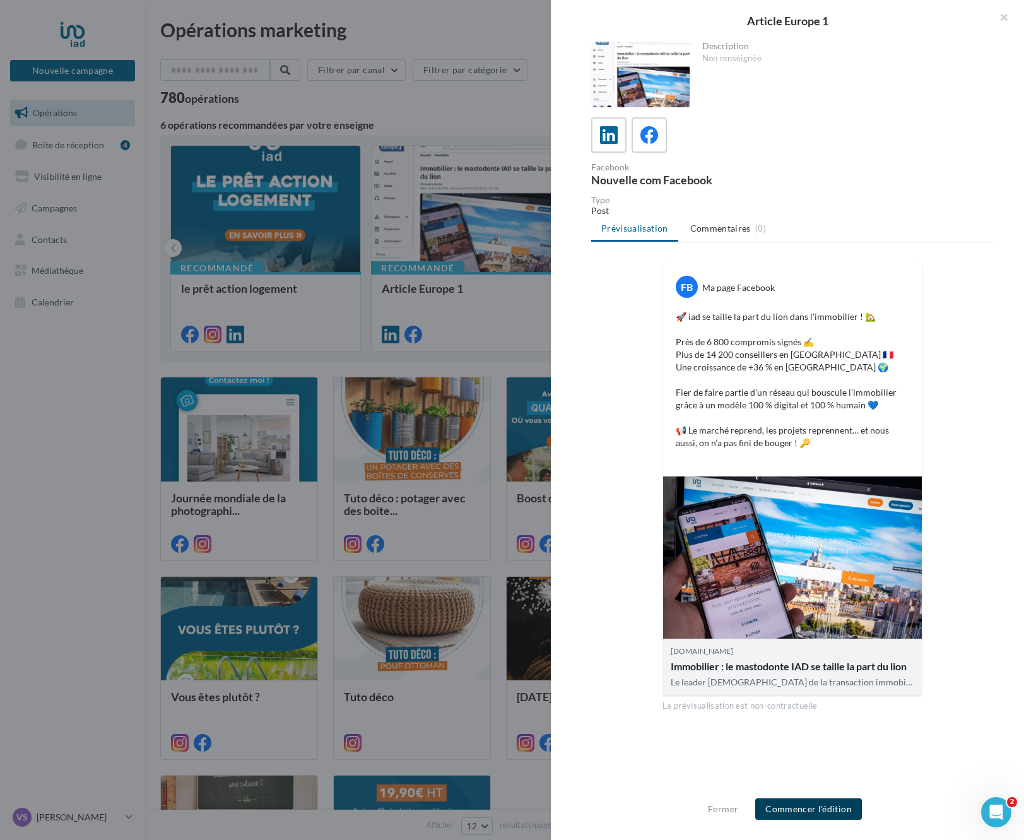
click at [819, 810] on button "Commencer l'édition" at bounding box center [808, 808] width 107 height 21
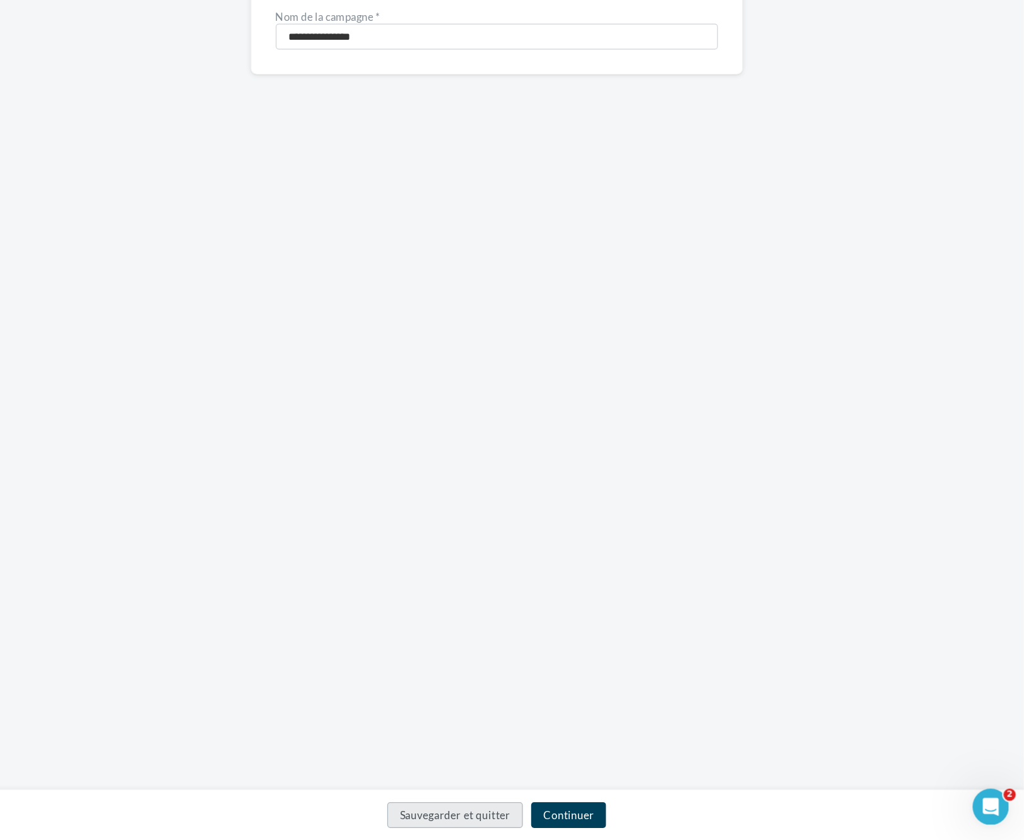
click at [636, 820] on button "Continuer" at bounding box center [644, 818] width 62 height 21
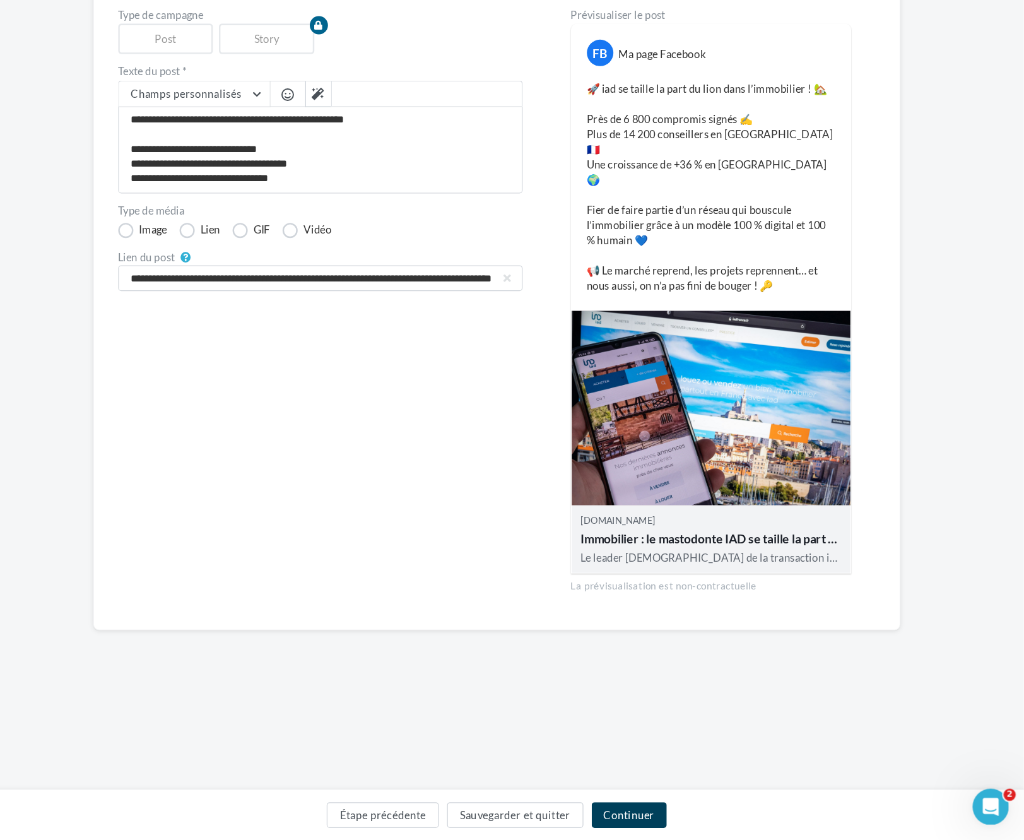
click at [699, 825] on button "Continuer" at bounding box center [695, 818] width 62 height 21
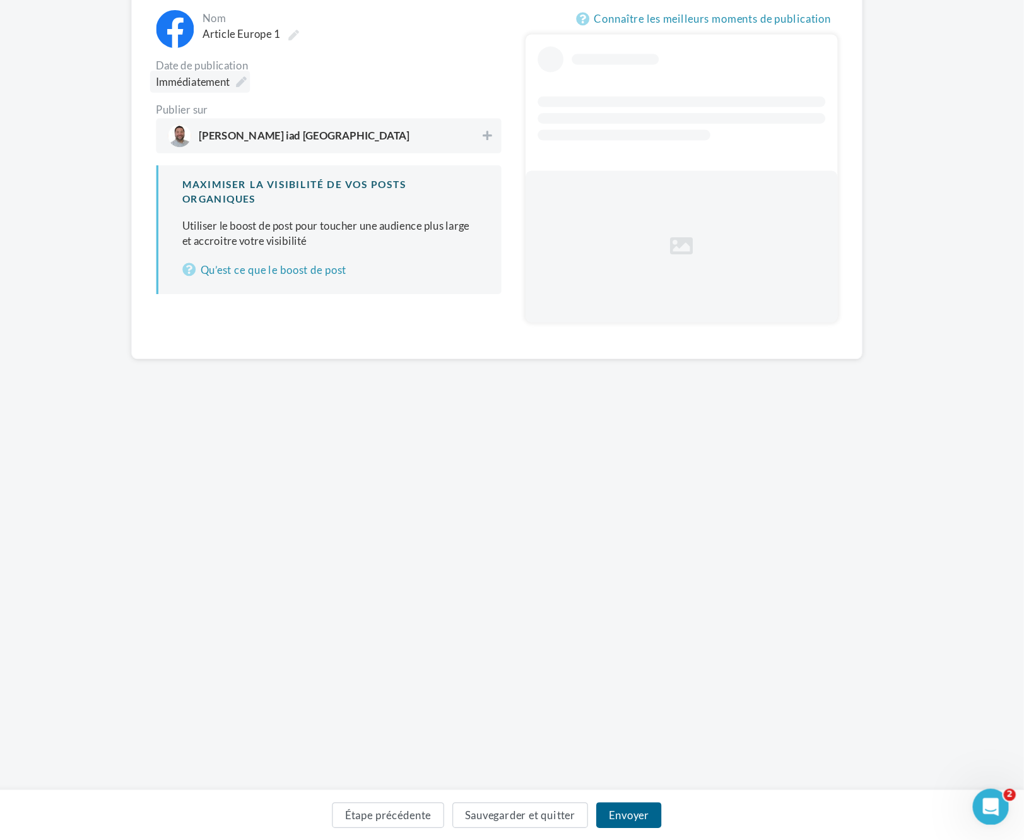
click at [367, 213] on div "Immédiatement" at bounding box center [337, 208] width 83 height 18
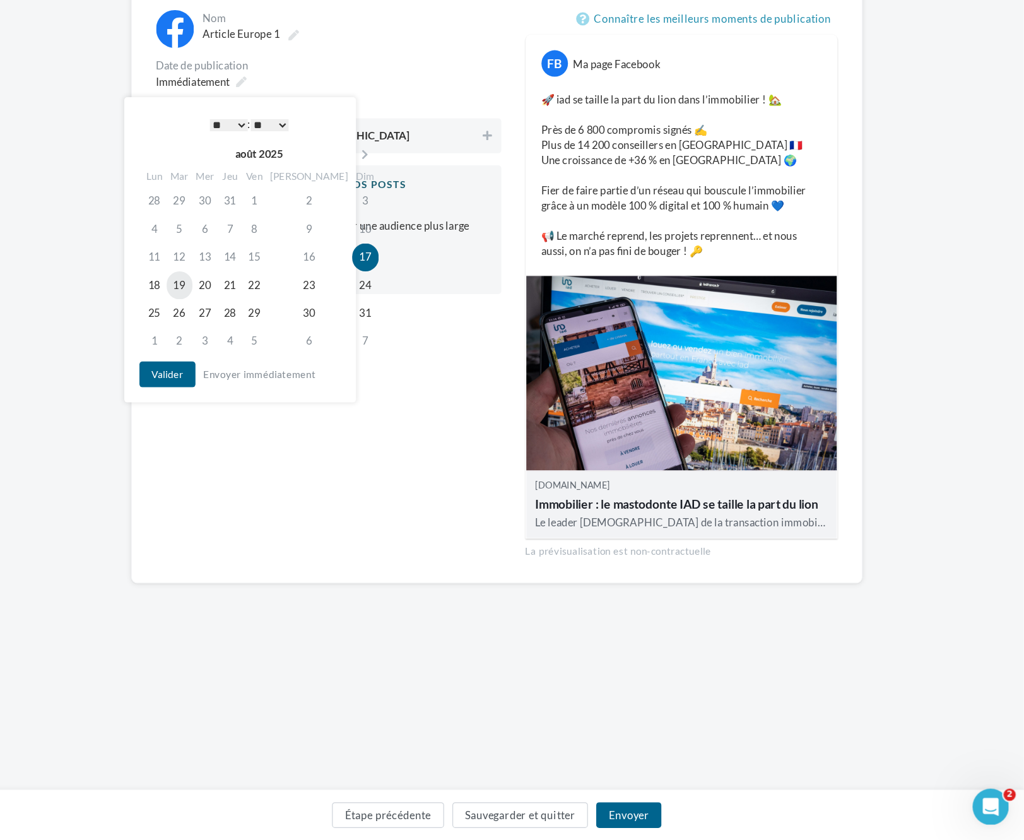
click at [327, 377] on td "19" at bounding box center [320, 377] width 21 height 23
click at [380, 237] on div "* * * * * * * * * * ** ** ** ** ** ** ** ** ** ** ** ** ** ** : ** ** ** ** ** …" at bounding box center [378, 243] width 127 height 19
click at [316, 457] on button "Valider" at bounding box center [310, 451] width 47 height 21
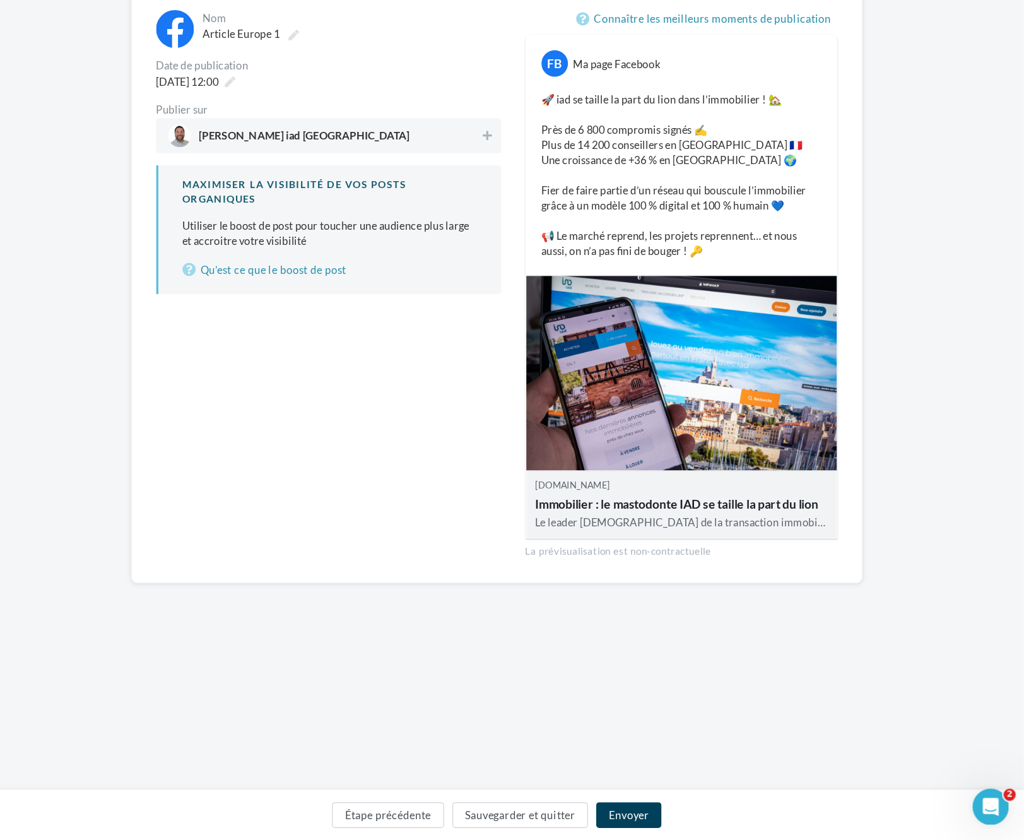
click at [690, 818] on button "Envoyer" at bounding box center [695, 818] width 54 height 21
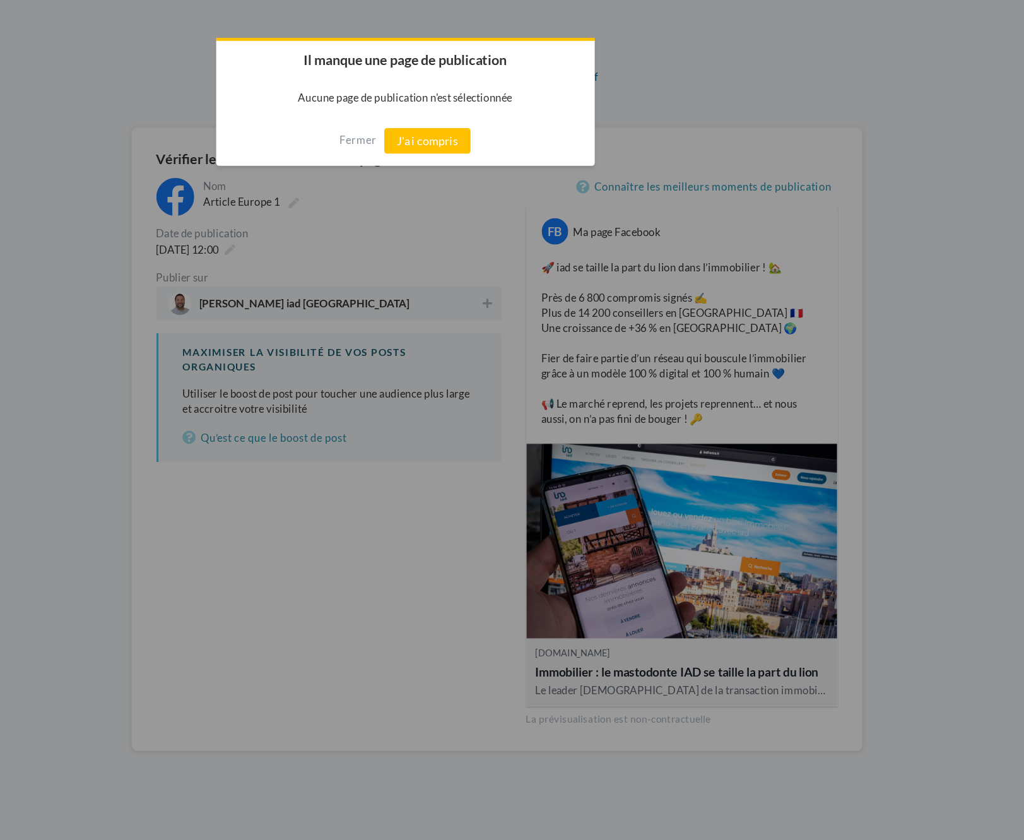
drag, startPoint x: 536, startPoint y: 116, endPoint x: 535, endPoint y: 126, distance: 10.1
click at [535, 116] on button "J'ai compris" at bounding box center [527, 117] width 72 height 21
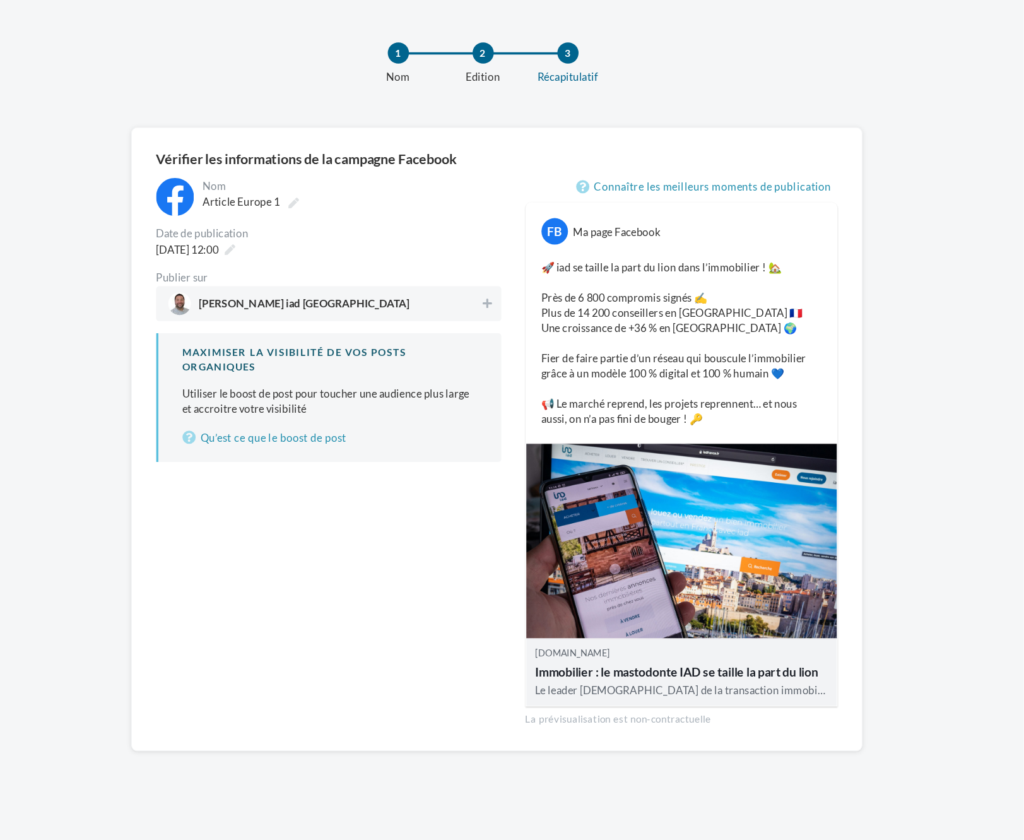
click at [508, 252] on span "[PERSON_NAME] iad [GEOGRAPHIC_DATA]" at bounding box center [441, 253] width 260 height 19
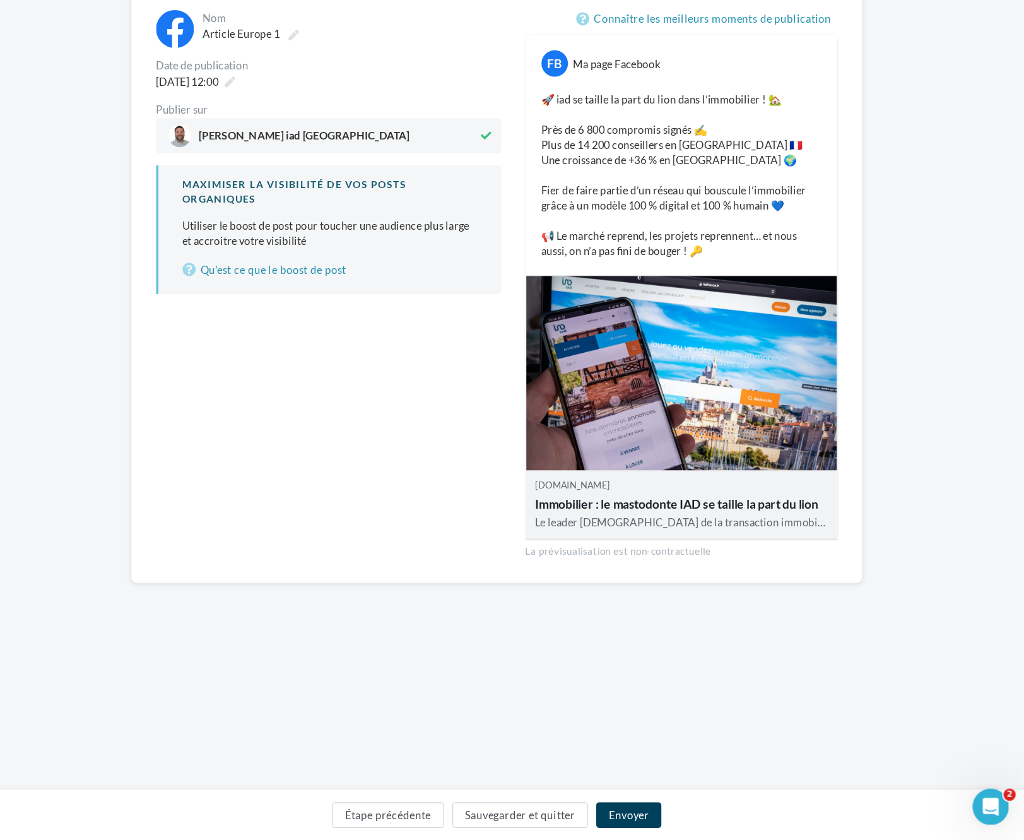
click at [695, 825] on button "Envoyer" at bounding box center [695, 818] width 54 height 21
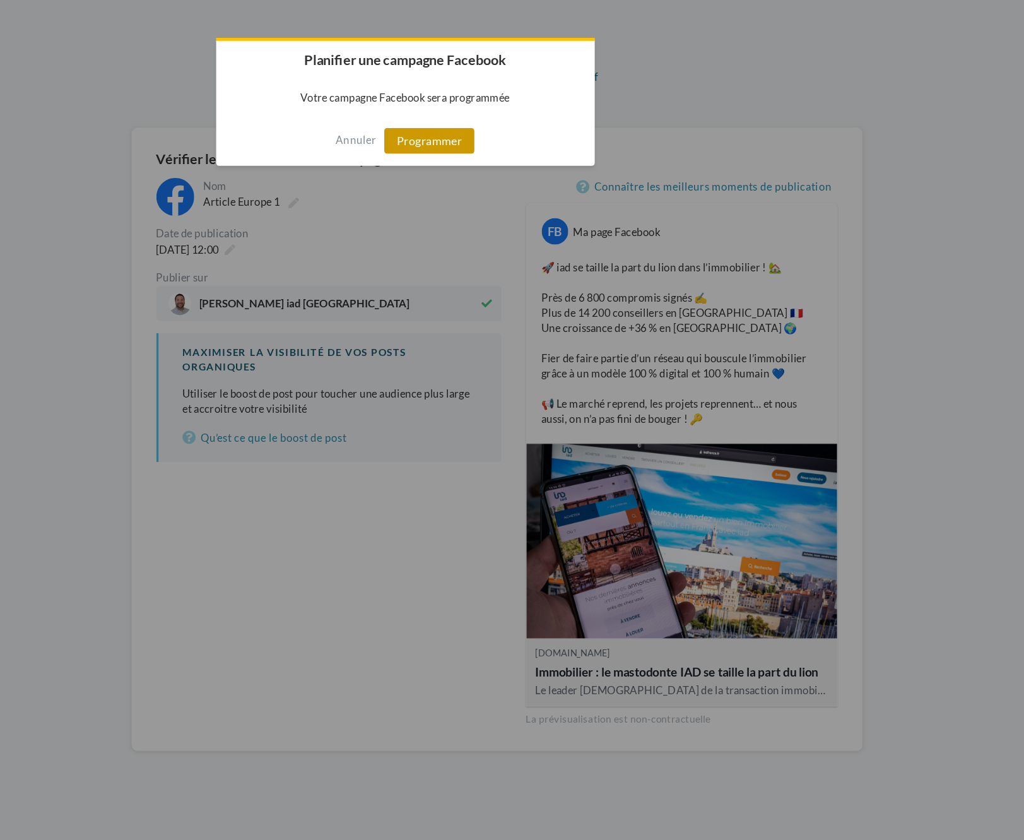
click at [499, 119] on button "Programmer" at bounding box center [528, 117] width 75 height 21
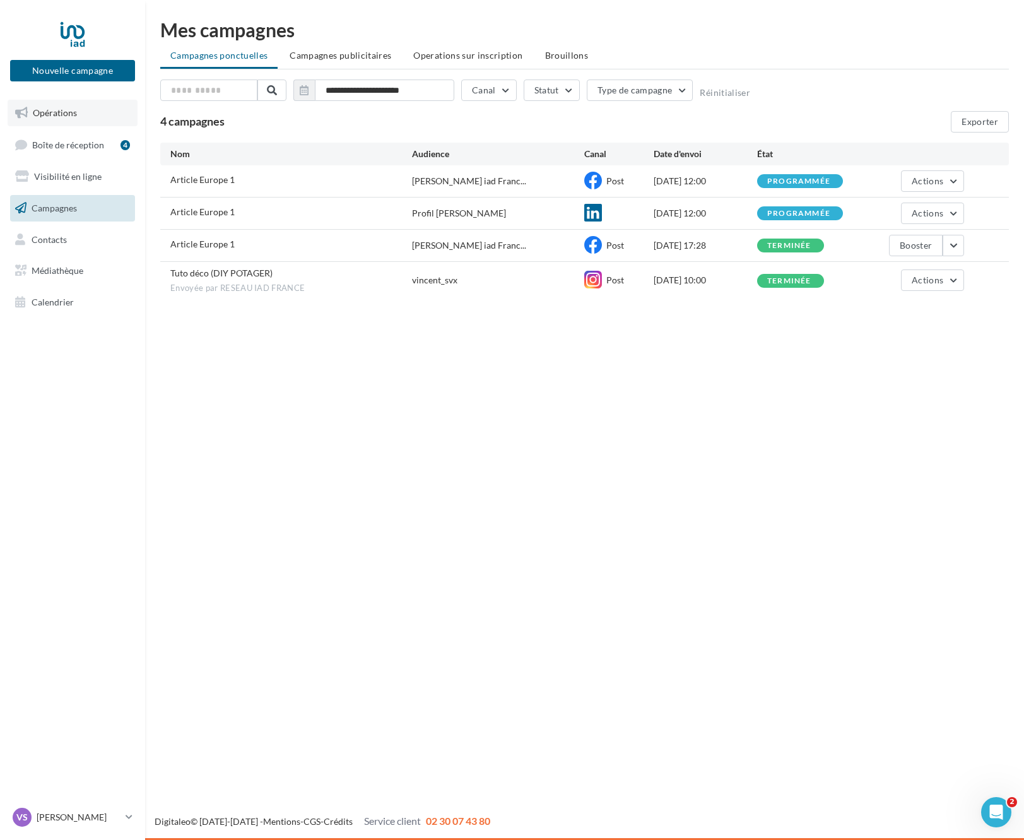
click at [87, 113] on link "Opérations" at bounding box center [73, 113] width 130 height 27
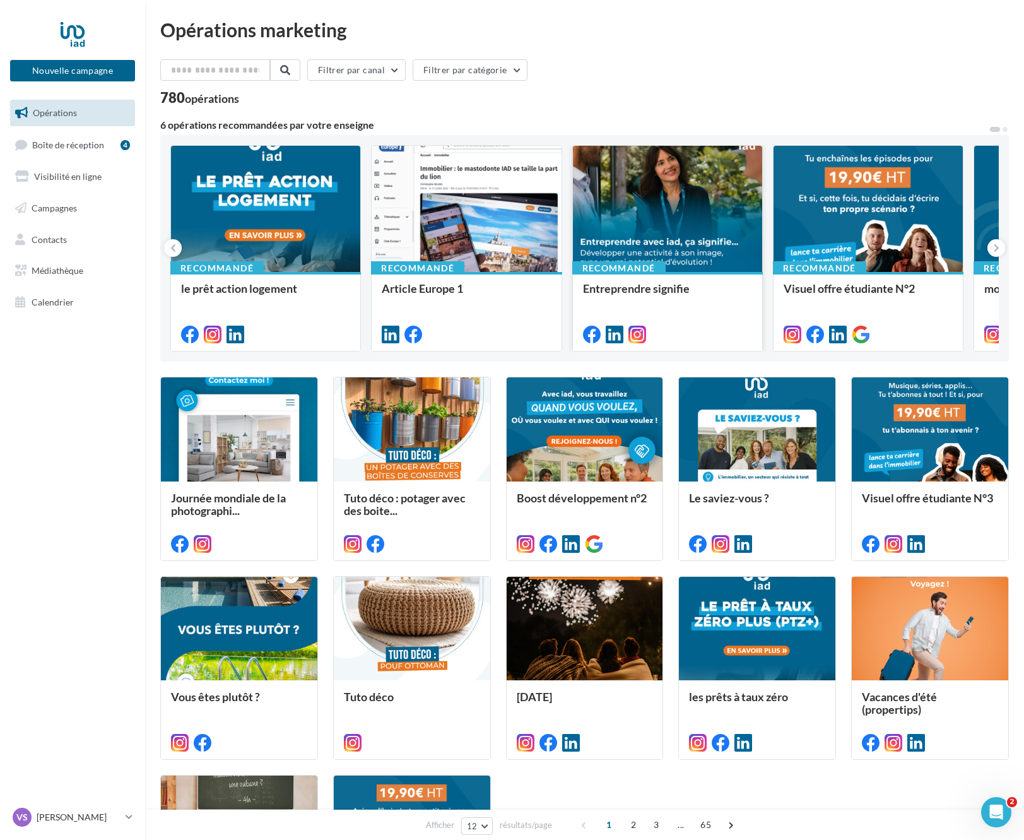
click at [662, 303] on div "Entreprendre signifie" at bounding box center [667, 294] width 169 height 25
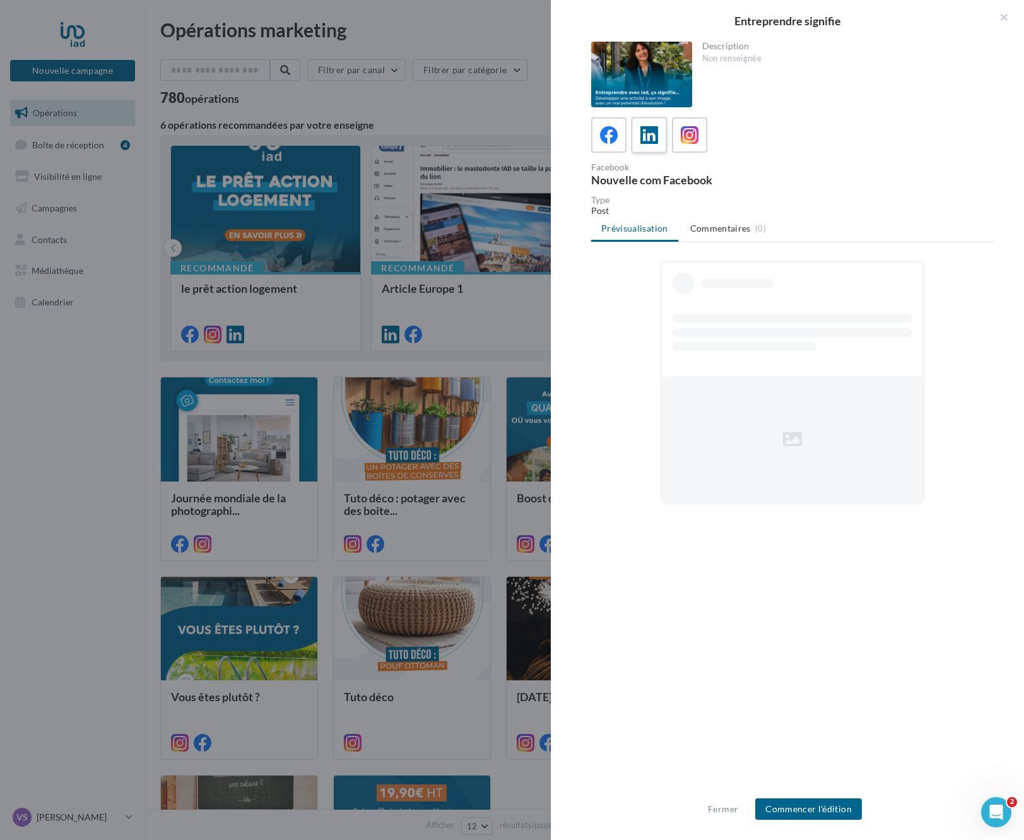
click at [635, 135] on label at bounding box center [649, 135] width 36 height 36
drag, startPoint x: 675, startPoint y: 134, endPoint x: 661, endPoint y: 134, distance: 13.3
click at [674, 134] on label at bounding box center [689, 134] width 35 height 35
click at [618, 135] on icon at bounding box center [609, 135] width 18 height 18
click at [820, 812] on button "Commencer l'édition" at bounding box center [808, 808] width 107 height 21
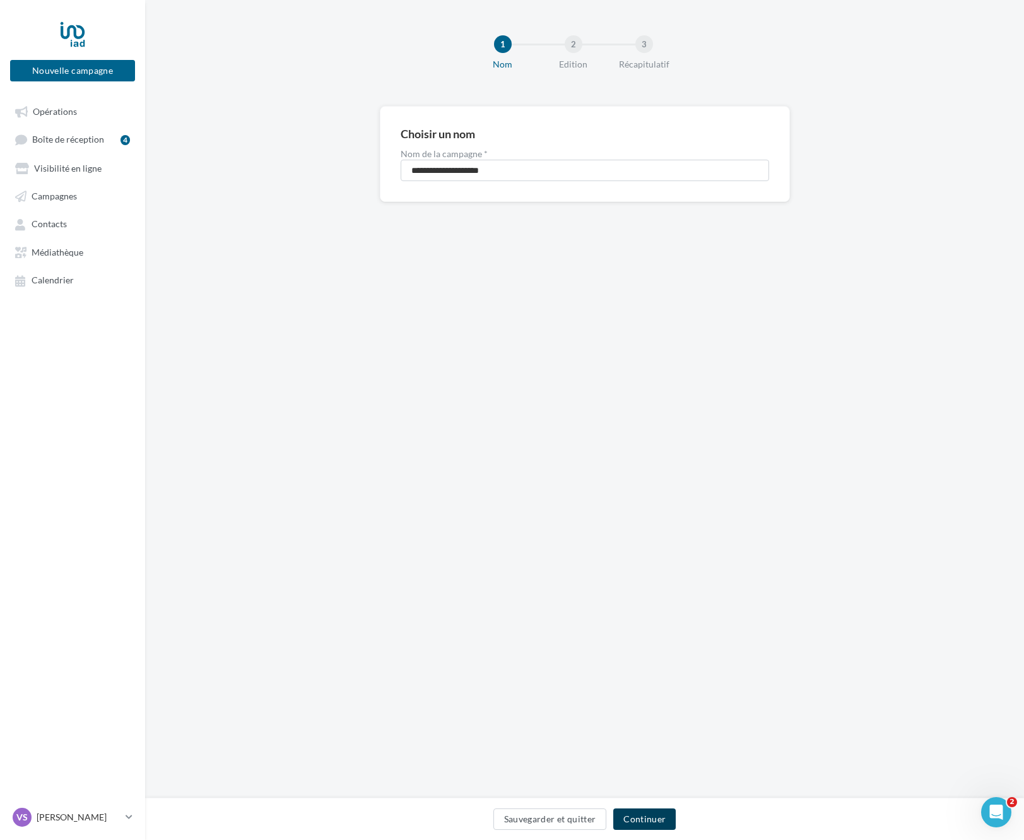
click at [658, 822] on button "Continuer" at bounding box center [644, 818] width 62 height 21
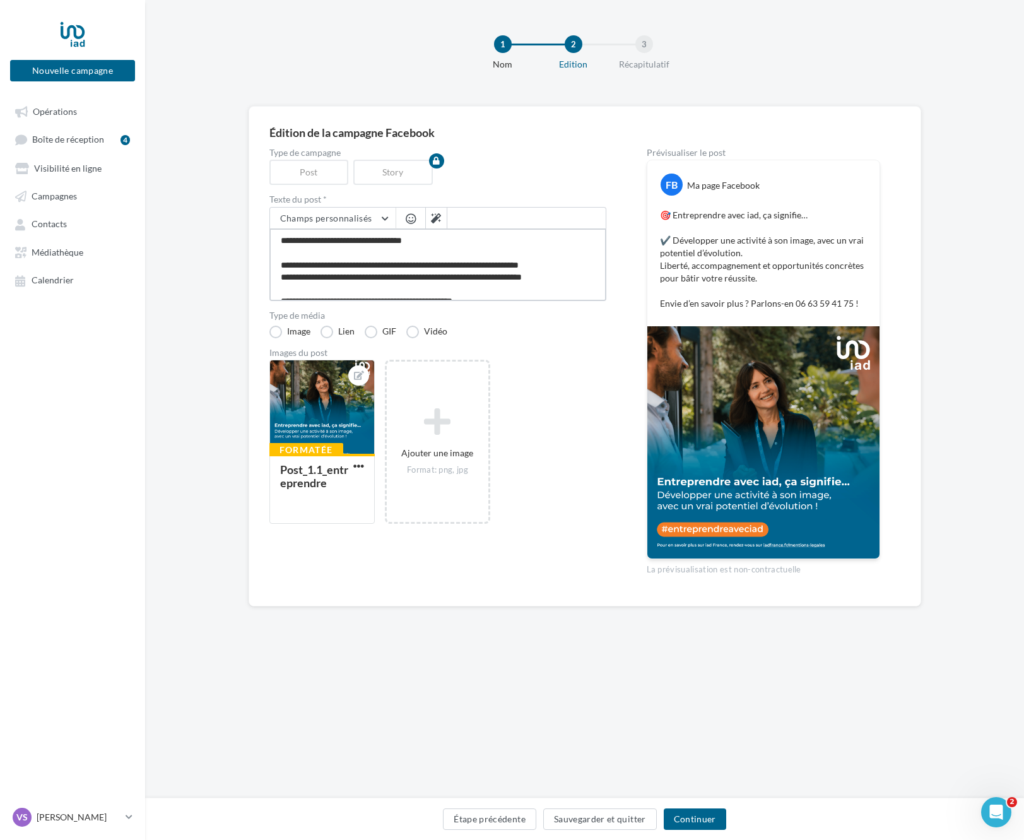
click at [517, 280] on textarea "**********" at bounding box center [437, 264] width 337 height 73
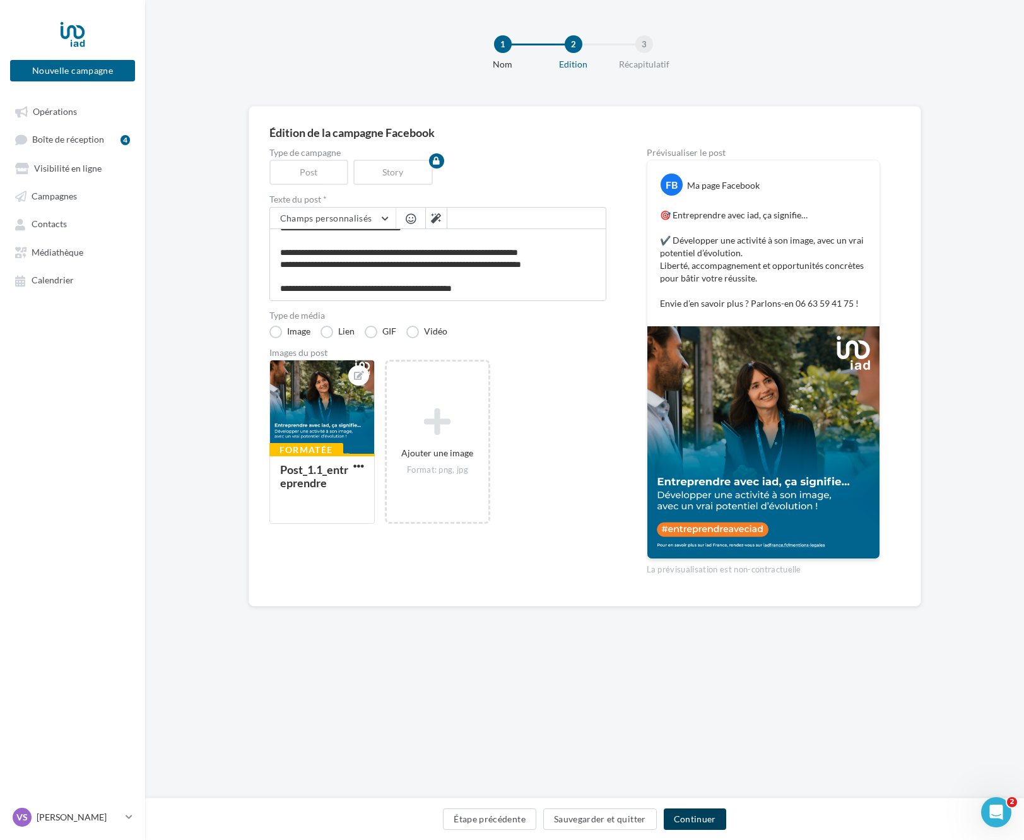
scroll to position [11, 0]
click at [702, 822] on button "Continuer" at bounding box center [695, 818] width 62 height 21
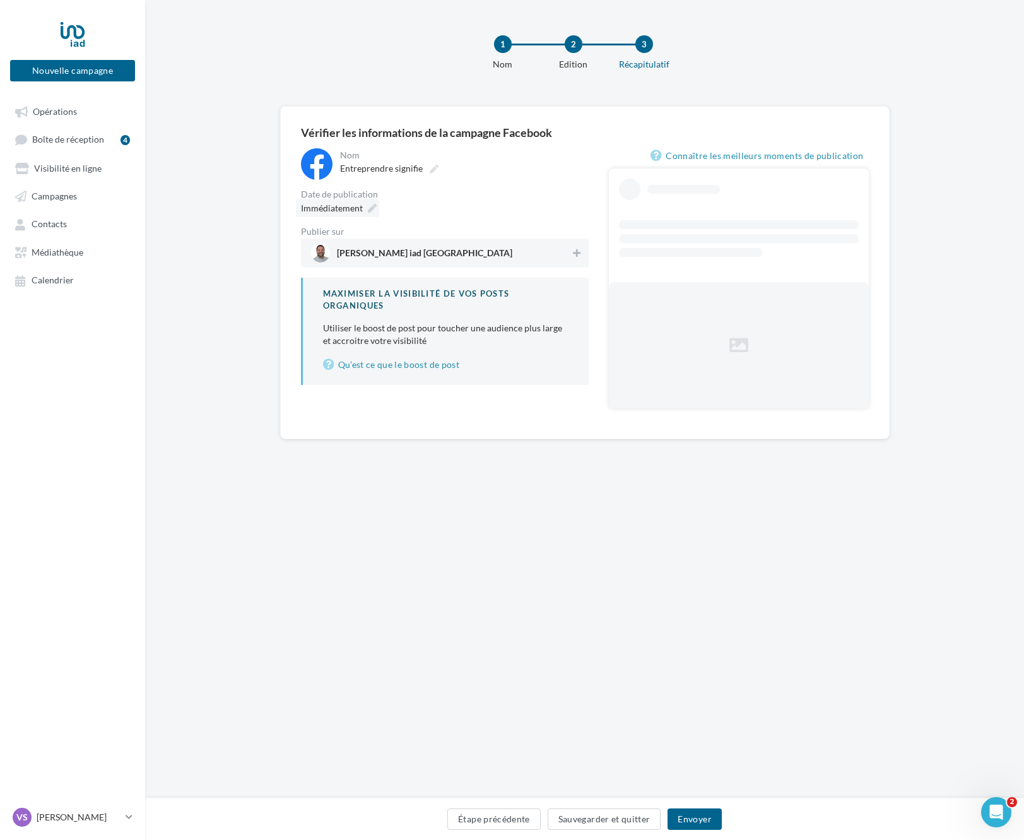
click at [363, 209] on div "Immédiatement" at bounding box center [337, 208] width 83 height 18
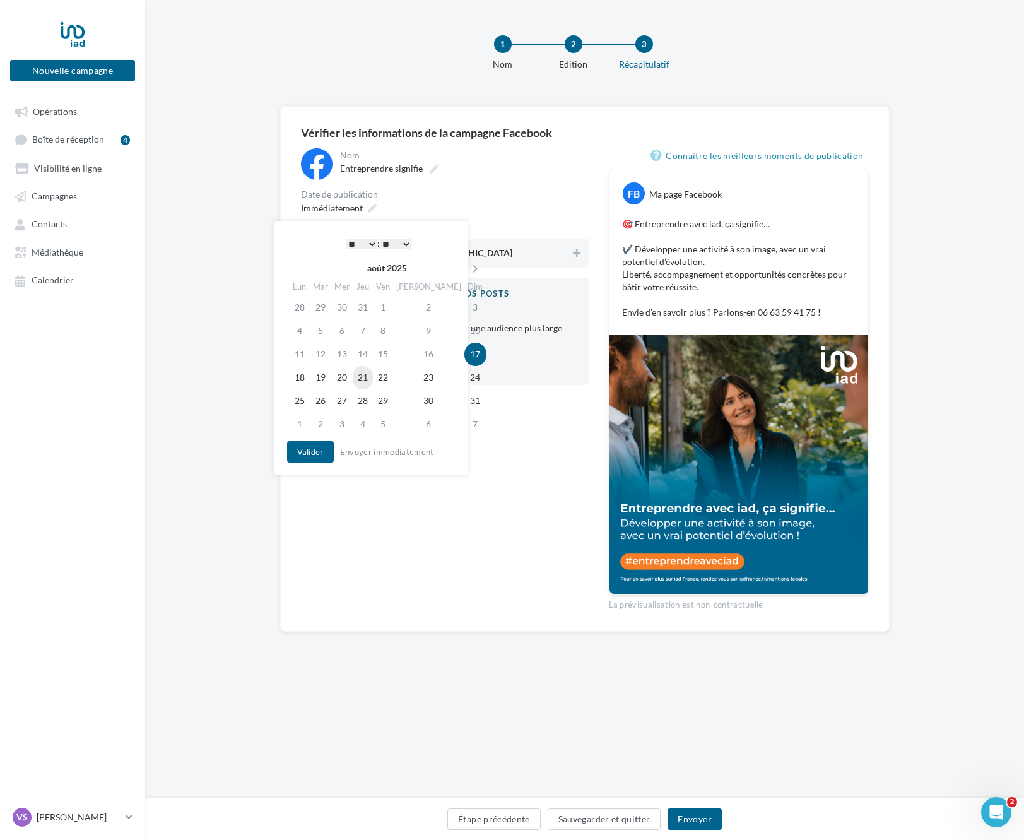
click at [370, 379] on td "21" at bounding box center [363, 377] width 20 height 23
click at [346, 239] on select "* * * * * * * * * * ** ** ** ** ** ** ** ** ** ** ** ** ** **" at bounding box center [362, 244] width 32 height 10
click at [321, 452] on button "Valider" at bounding box center [310, 451] width 47 height 21
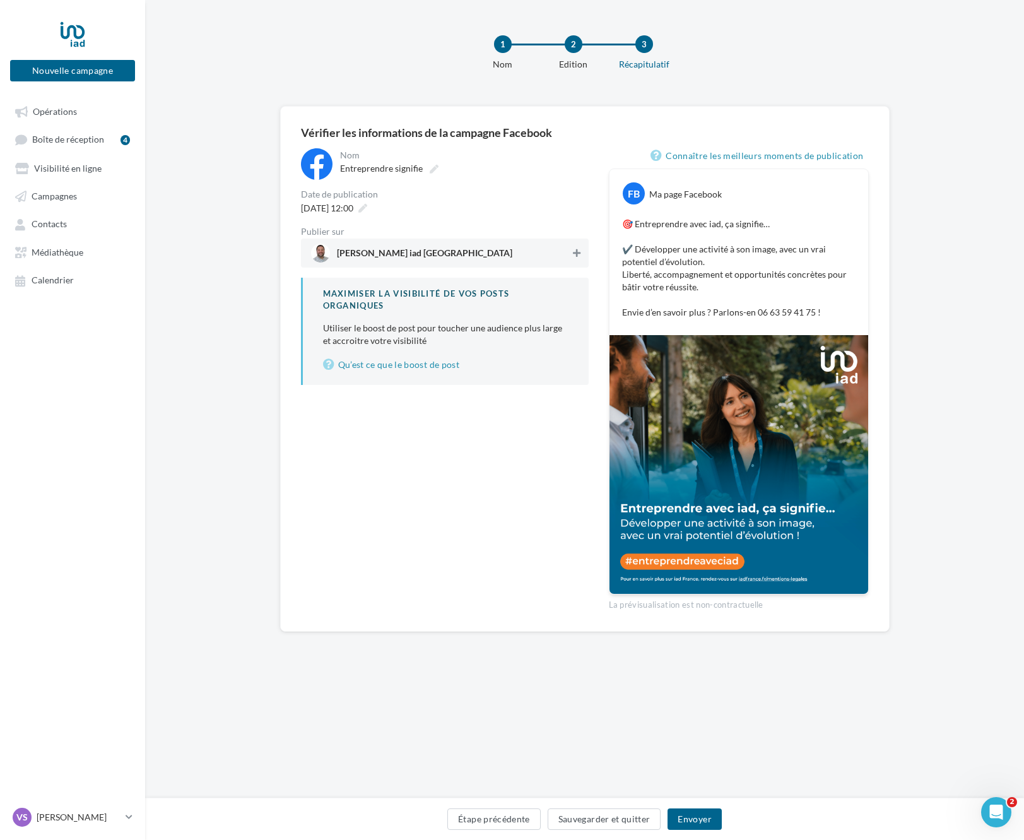
click at [579, 256] on icon at bounding box center [577, 253] width 8 height 9
click at [692, 825] on button "Envoyer" at bounding box center [695, 818] width 54 height 21
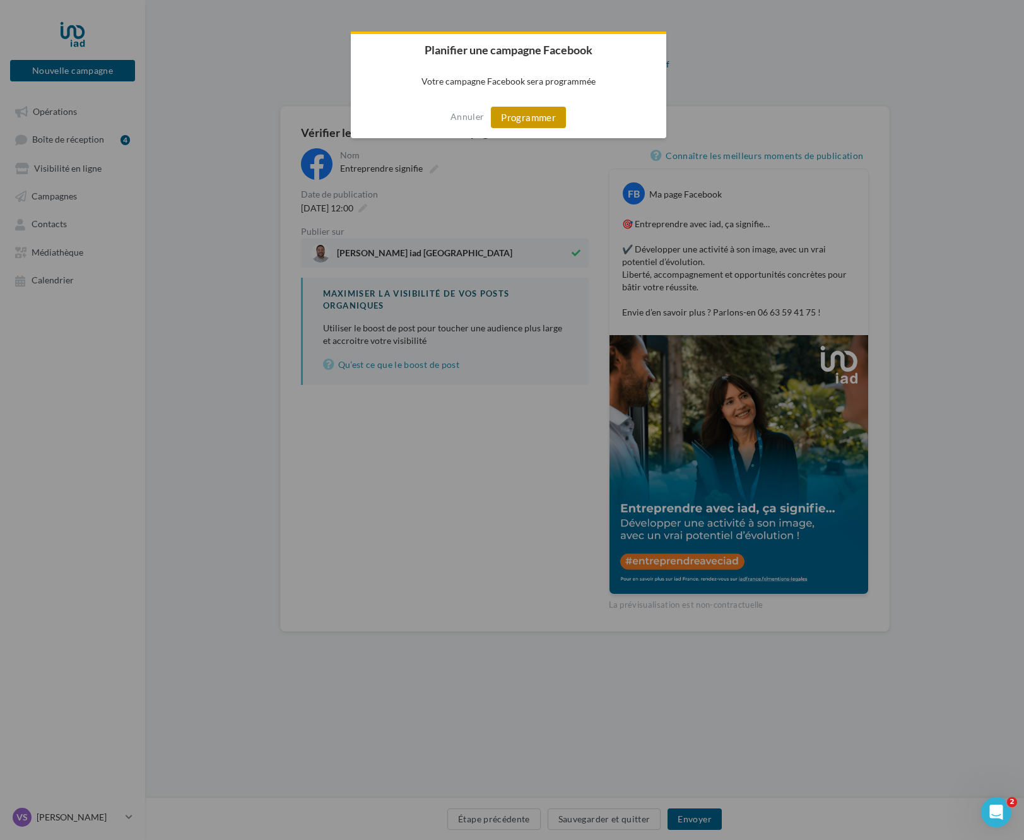
click at [512, 126] on button "Programmer" at bounding box center [528, 117] width 75 height 21
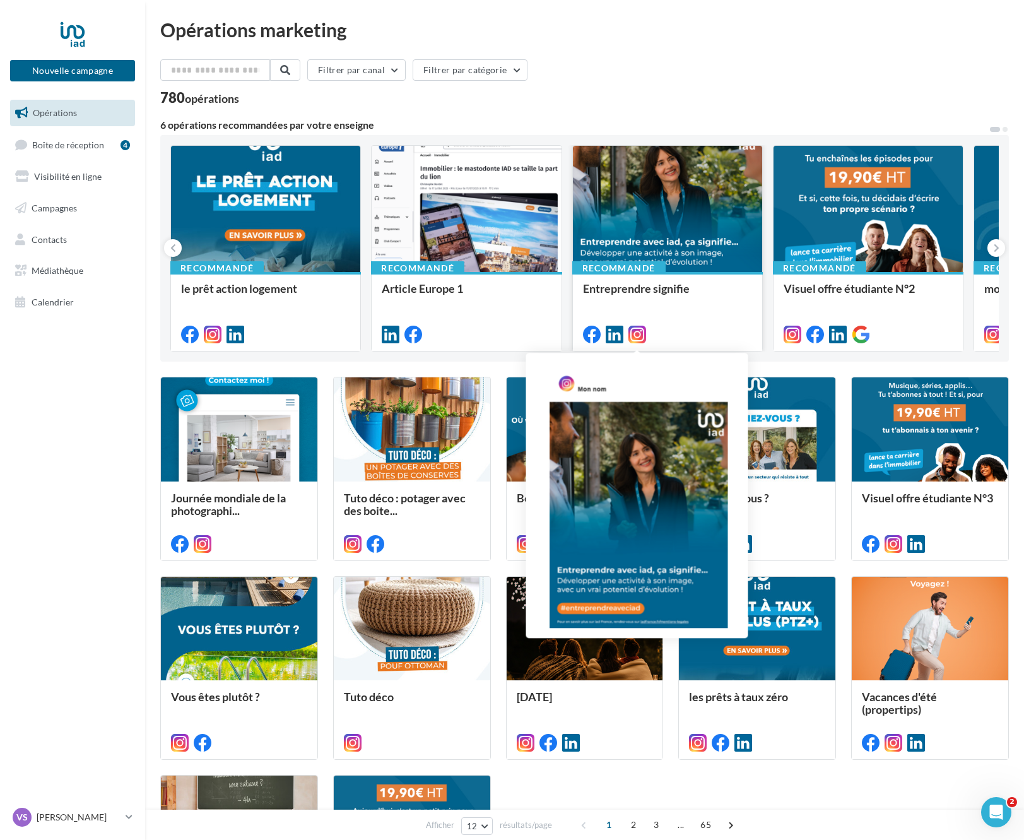
click at [637, 336] on icon at bounding box center [637, 335] width 18 height 18
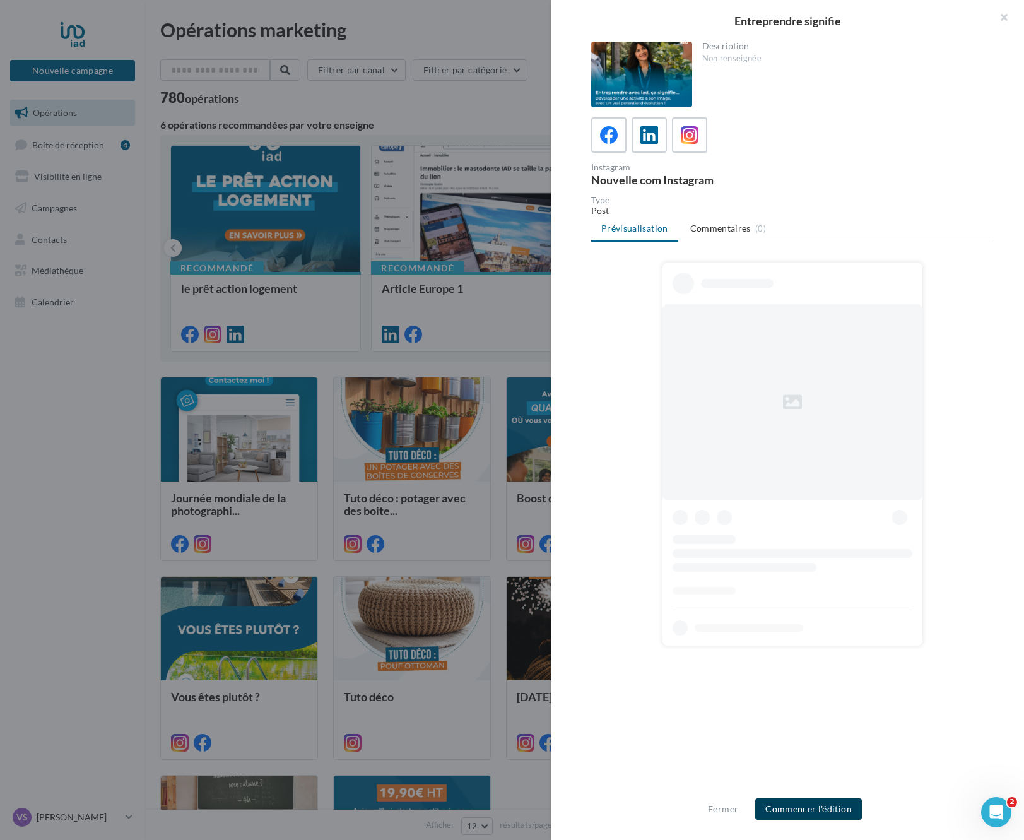
click at [841, 808] on button "Commencer l'édition" at bounding box center [808, 808] width 107 height 21
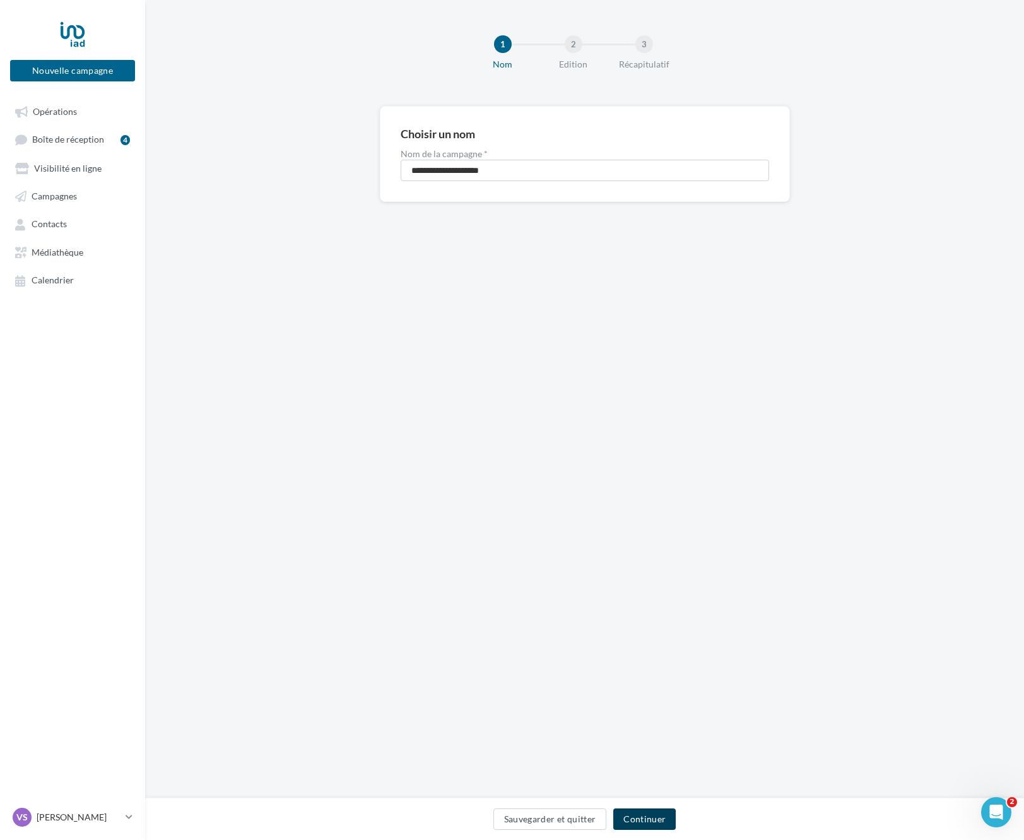
click at [668, 818] on button "Continuer" at bounding box center [644, 818] width 62 height 21
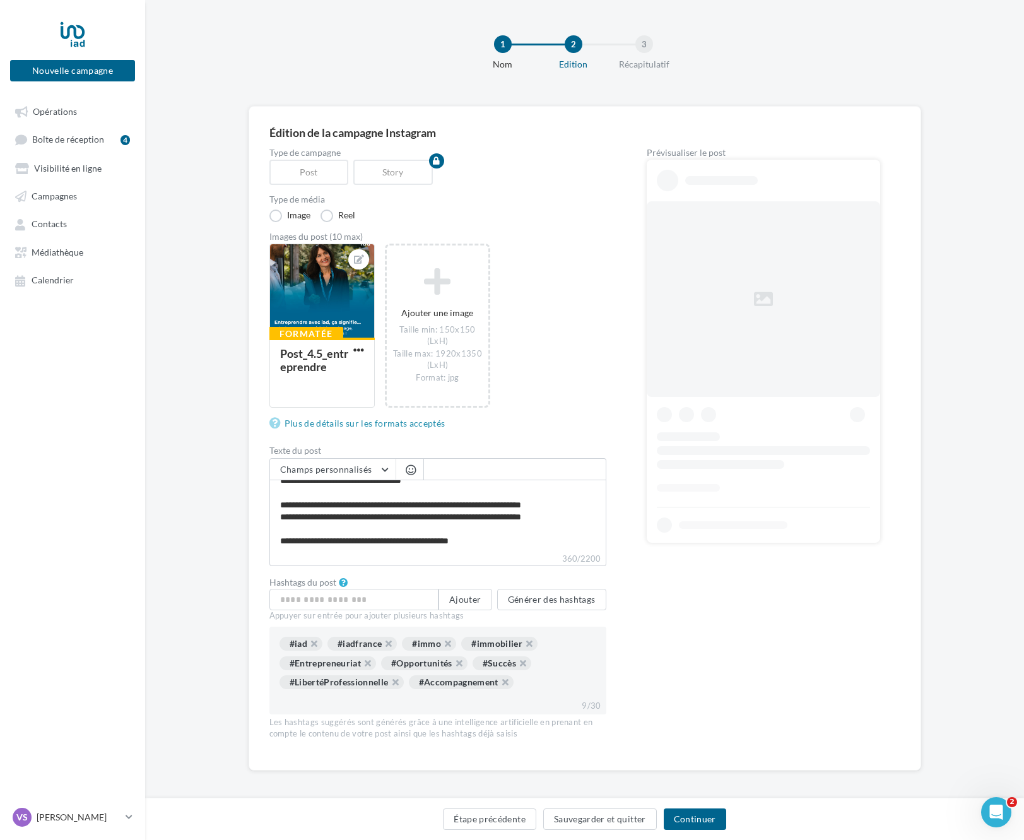
scroll to position [6, 0]
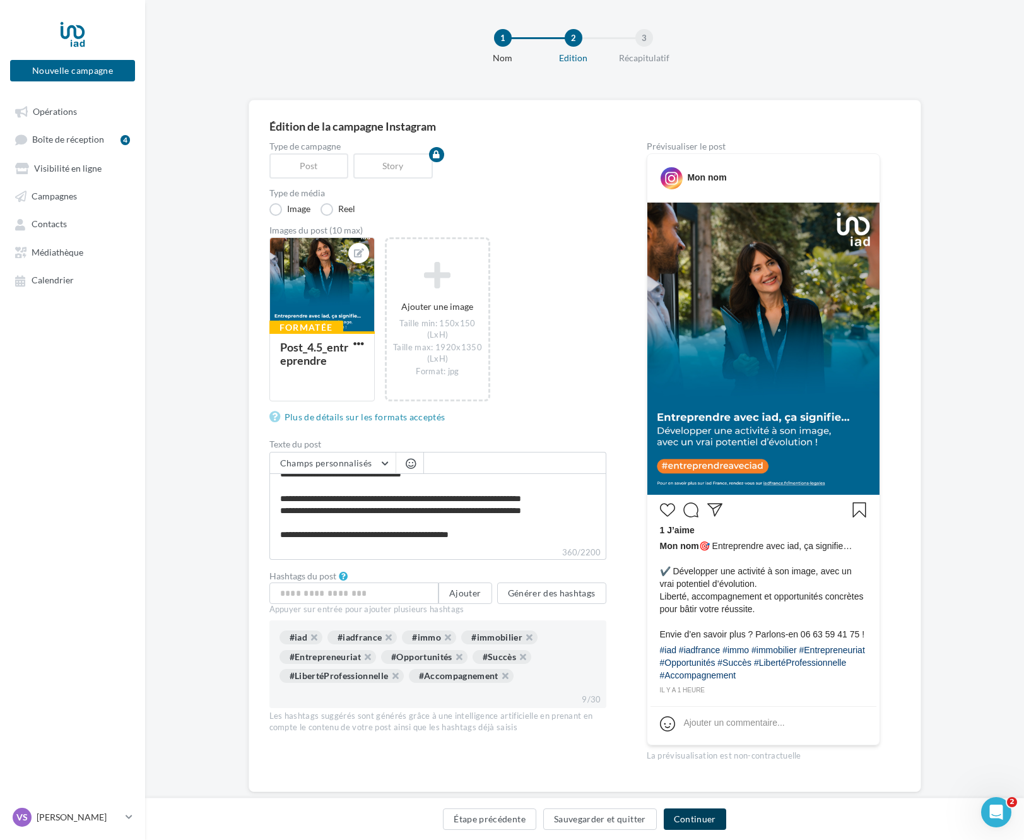
click at [693, 820] on button "Continuer" at bounding box center [695, 818] width 62 height 21
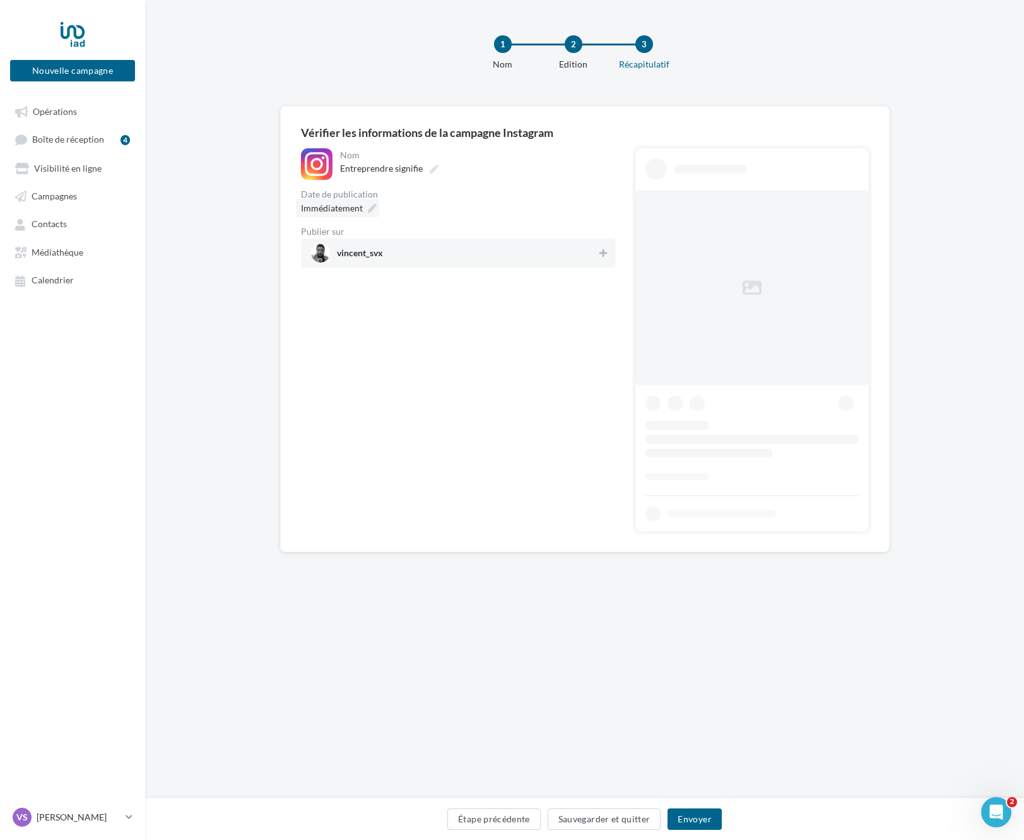
click at [370, 209] on icon at bounding box center [372, 208] width 9 height 9
click at [370, 381] on td "21" at bounding box center [363, 377] width 20 height 23
click at [346, 239] on select "* * * * * * * * * * ** ** ** ** ** ** ** ** ** ** ** ** ** **" at bounding box center [362, 244] width 32 height 10
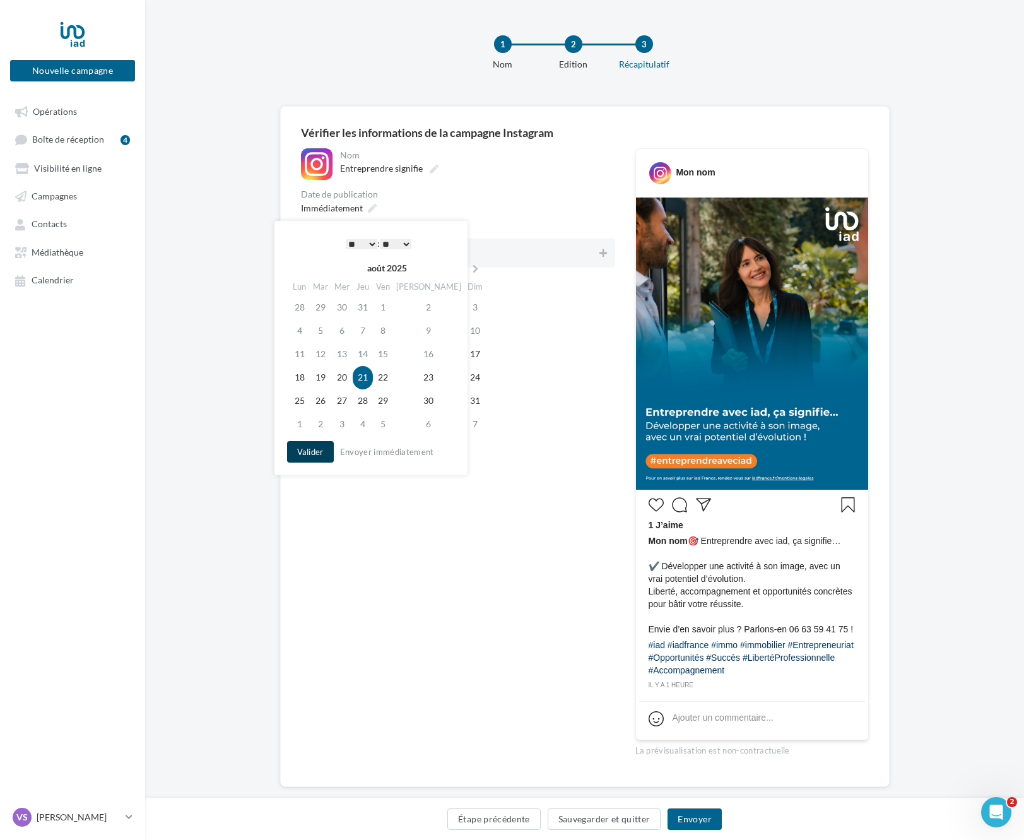
click at [321, 453] on button "Valider" at bounding box center [310, 451] width 47 height 21
click at [541, 239] on div "vincent_svx" at bounding box center [458, 253] width 314 height 29
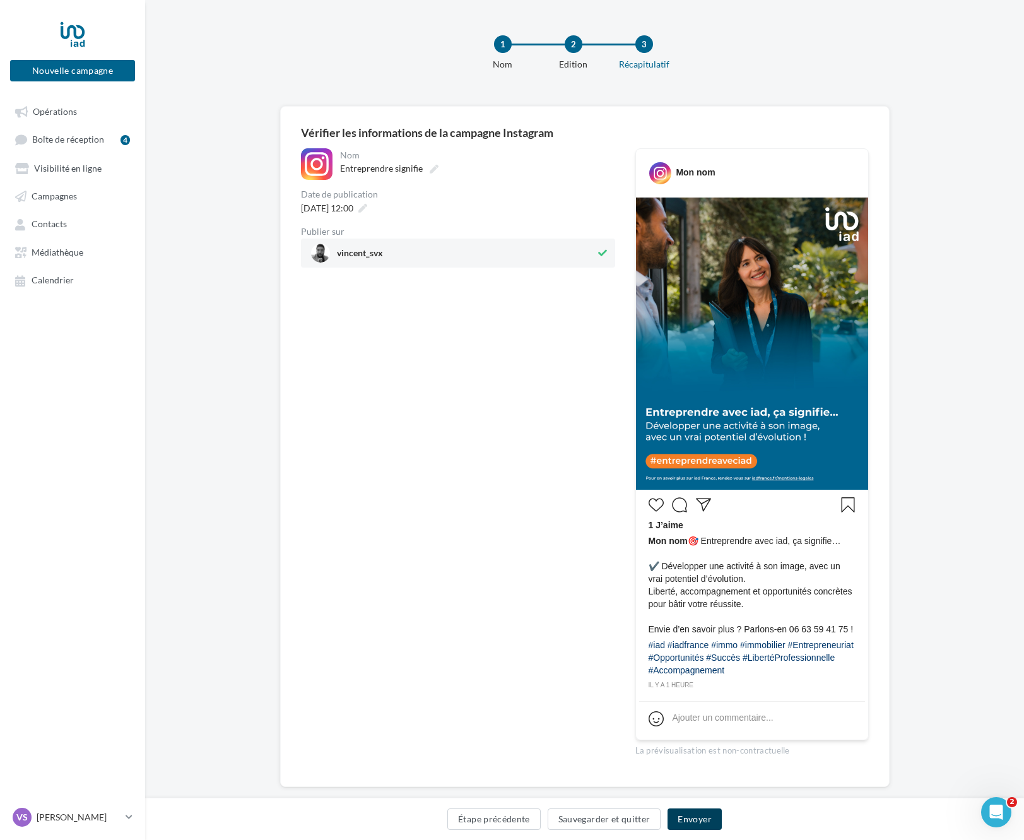
click at [683, 822] on button "Envoyer" at bounding box center [695, 818] width 54 height 21
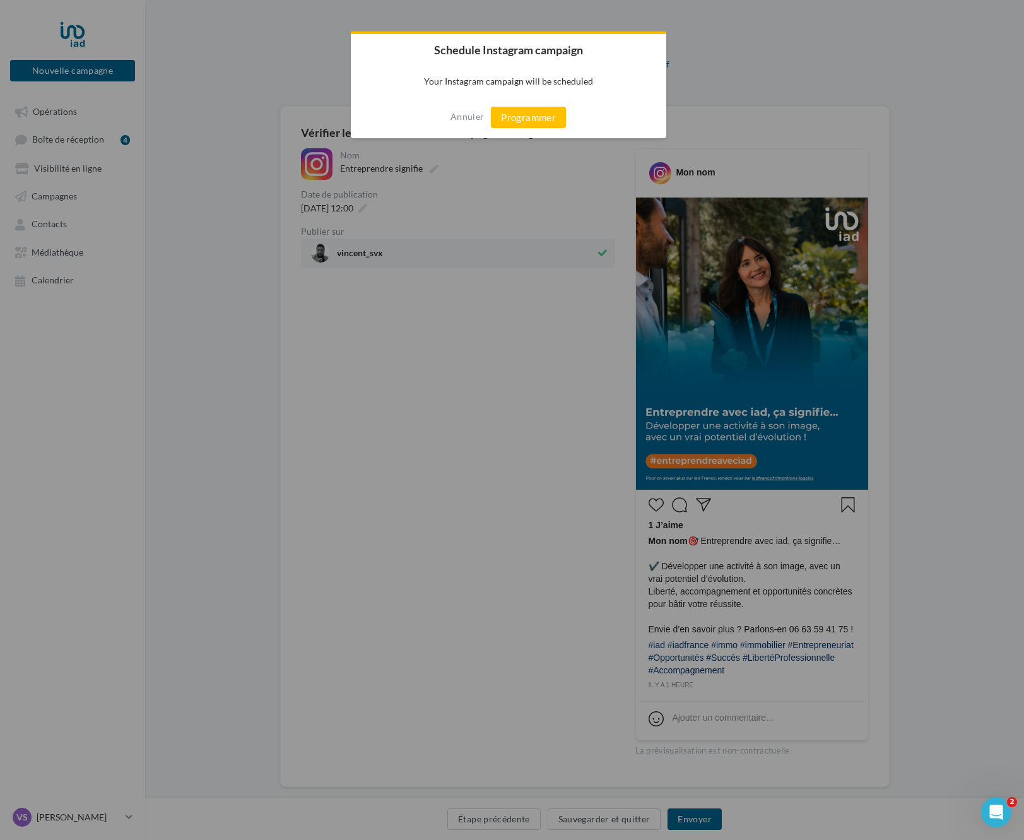
click at [524, 115] on button "Programmer" at bounding box center [528, 117] width 75 height 21
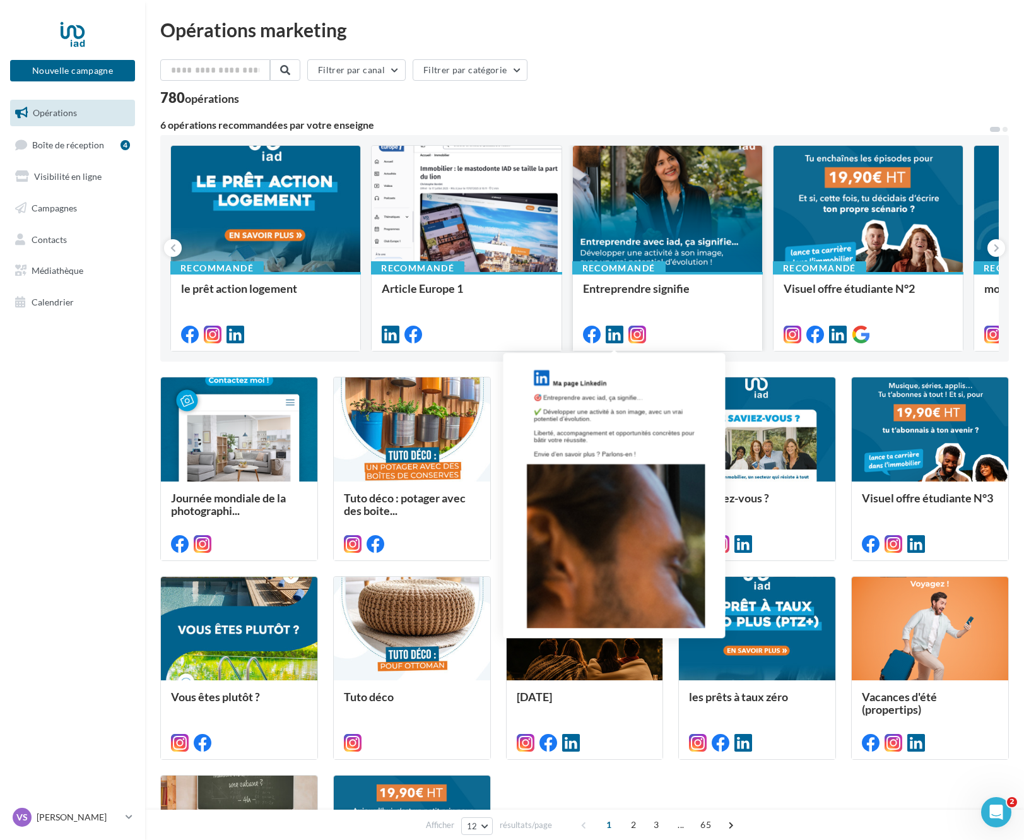
click at [616, 338] on icon at bounding box center [615, 335] width 18 height 18
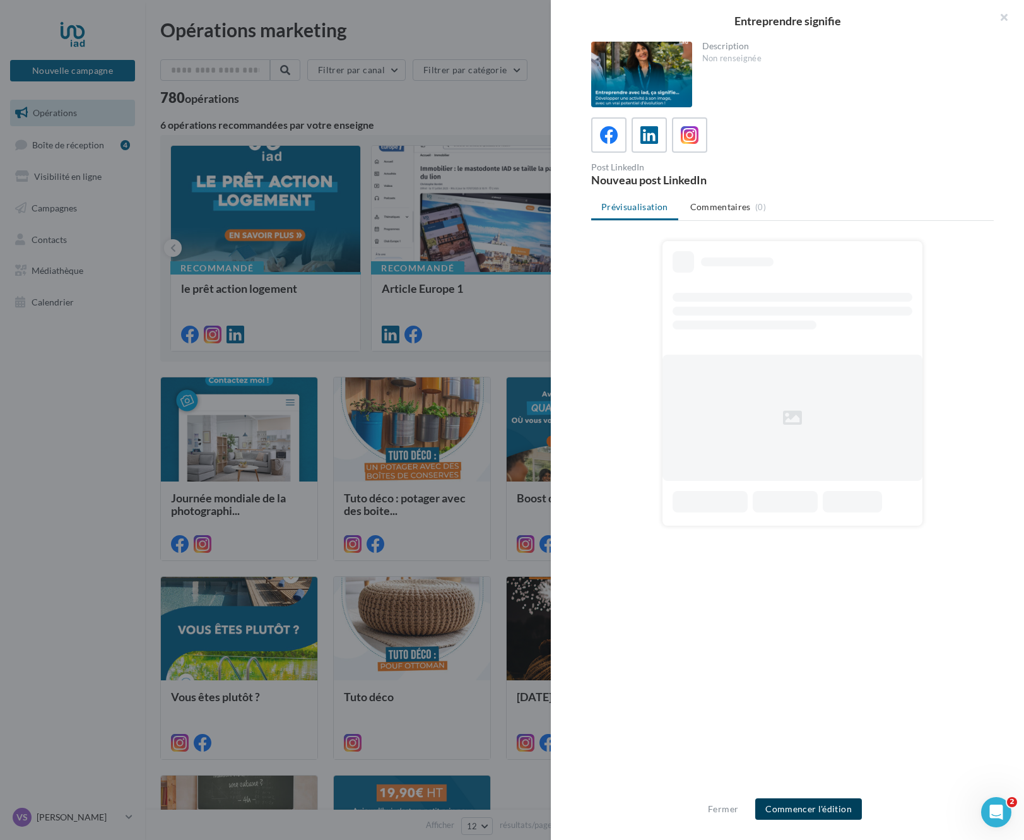
click at [851, 808] on button "Commencer l'édition" at bounding box center [808, 808] width 107 height 21
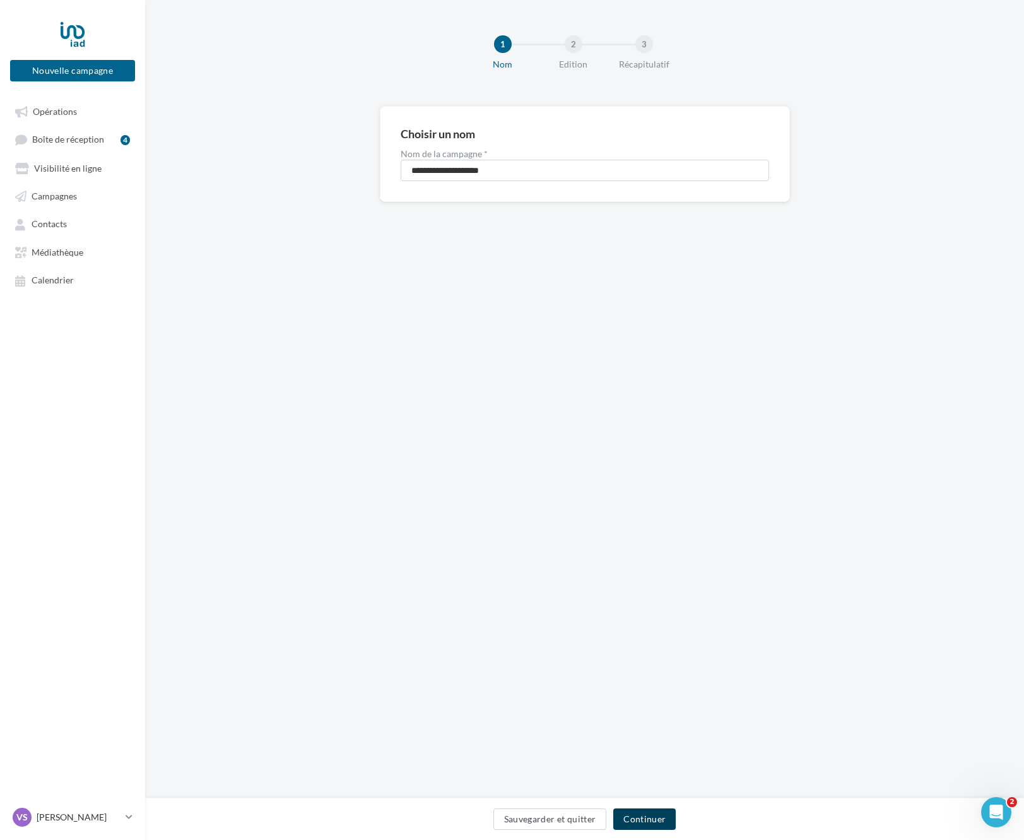
click at [637, 818] on button "Continuer" at bounding box center [644, 818] width 62 height 21
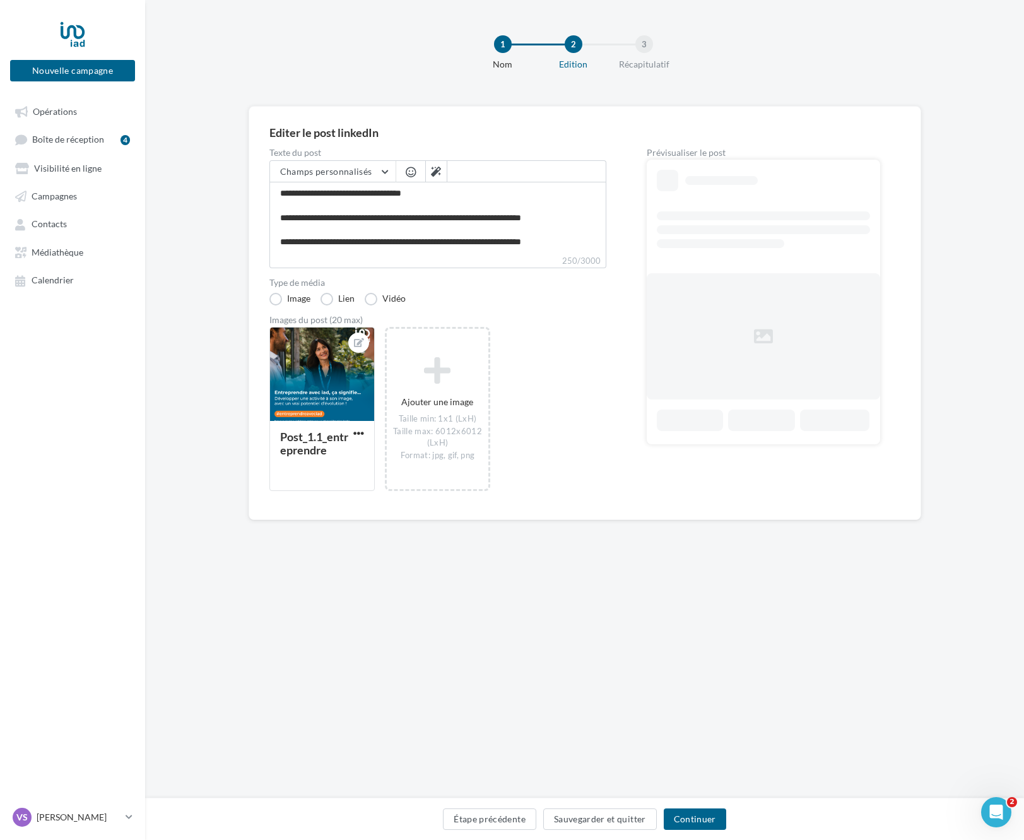
scroll to position [23, 0]
click at [698, 816] on button "Continuer" at bounding box center [695, 818] width 62 height 21
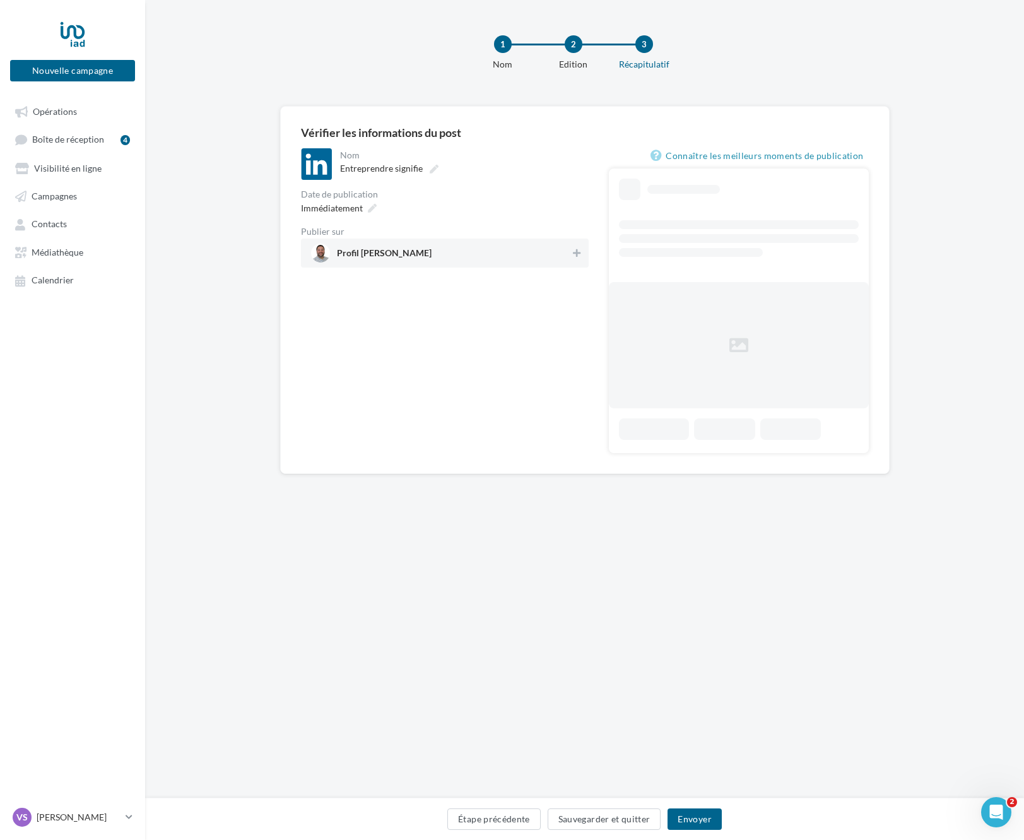
click at [507, 255] on span "Profil Vincent Savreux" at bounding box center [441, 253] width 260 height 19
click at [356, 215] on div "Immédiatement" at bounding box center [337, 208] width 83 height 18
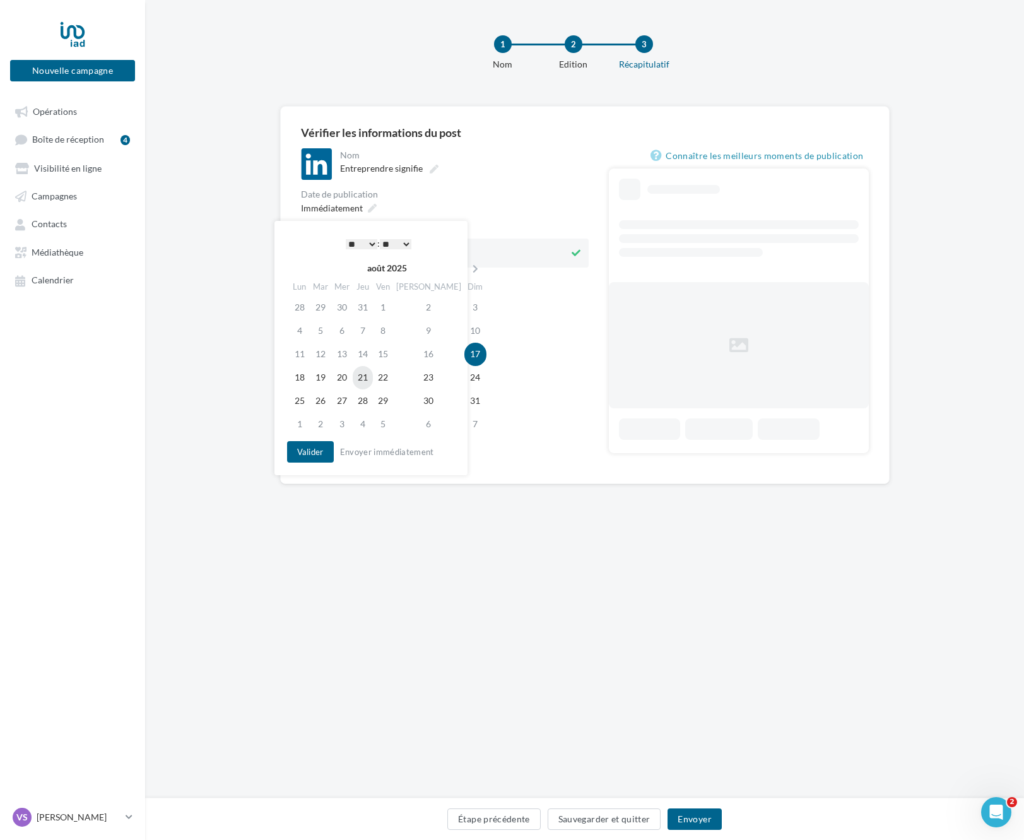
click at [372, 383] on td "21" at bounding box center [363, 377] width 20 height 23
click at [321, 454] on button "Valider" at bounding box center [310, 451] width 47 height 21
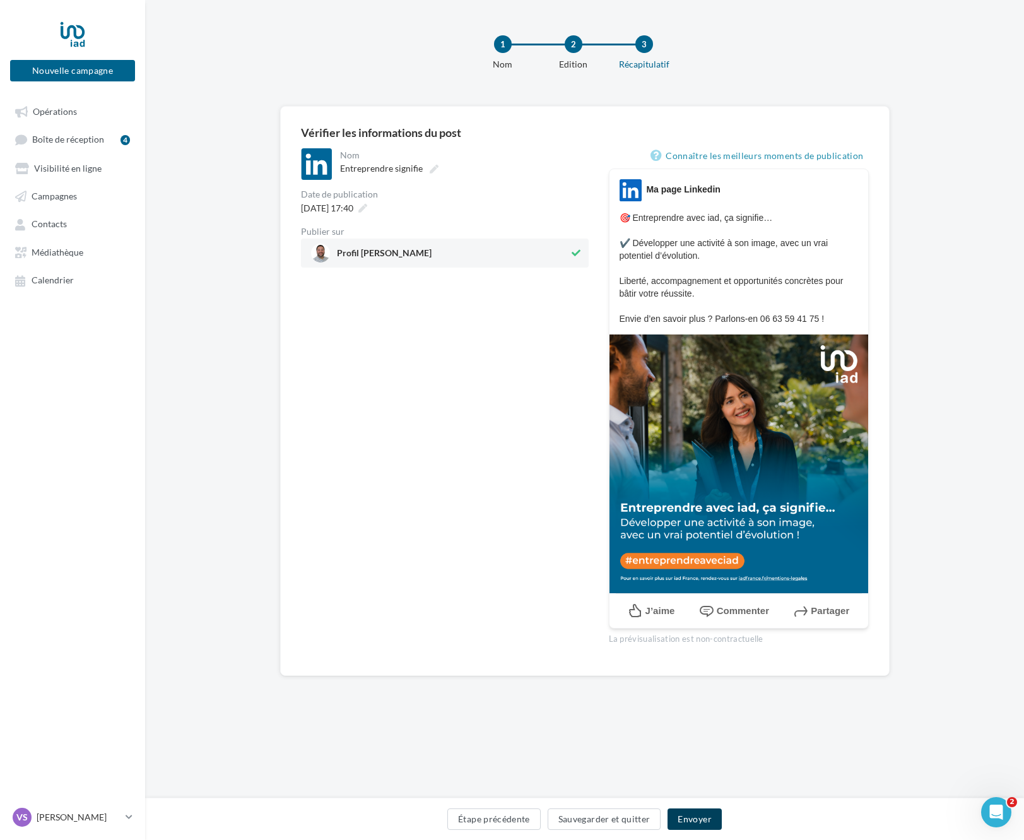
click at [711, 817] on button "Envoyer" at bounding box center [695, 818] width 54 height 21
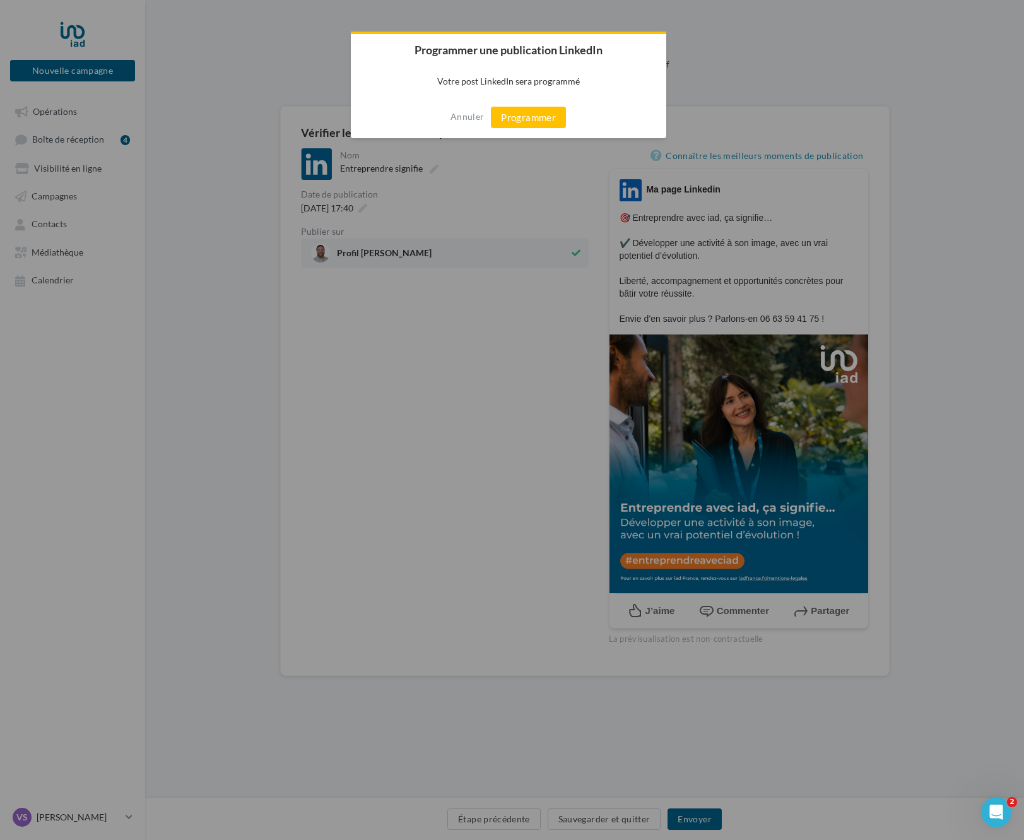
click at [534, 120] on button "Programmer" at bounding box center [528, 117] width 75 height 21
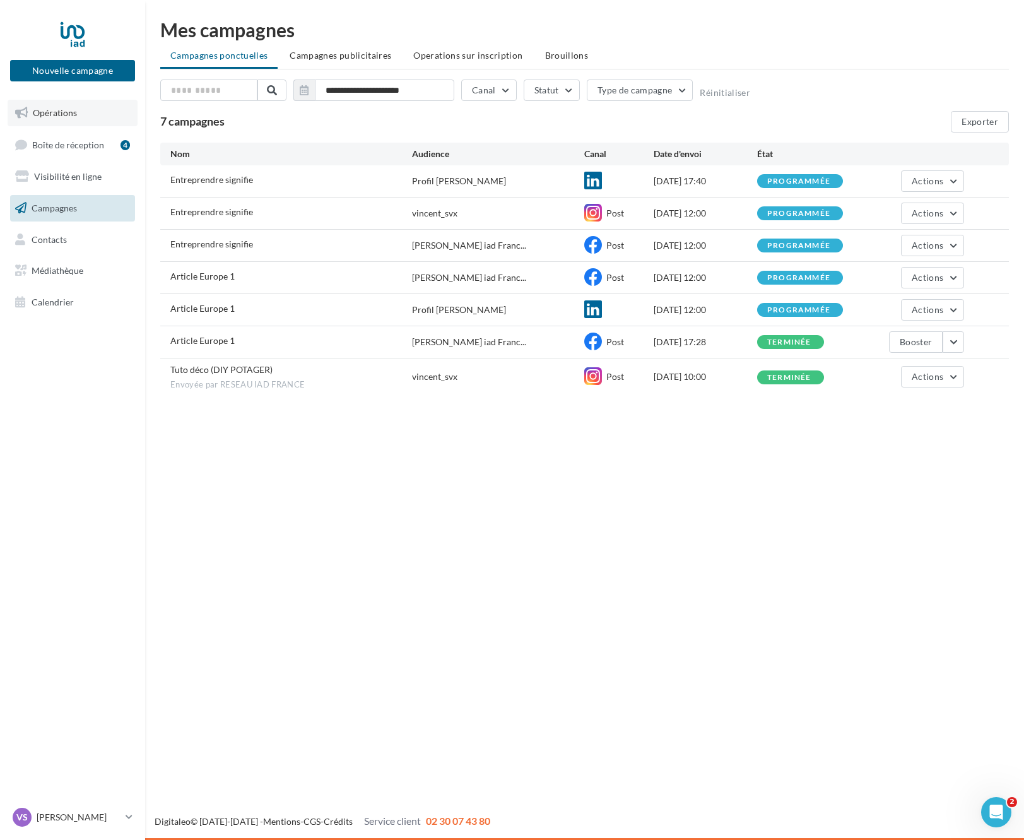
click at [61, 116] on span "Opérations" at bounding box center [55, 112] width 44 height 11
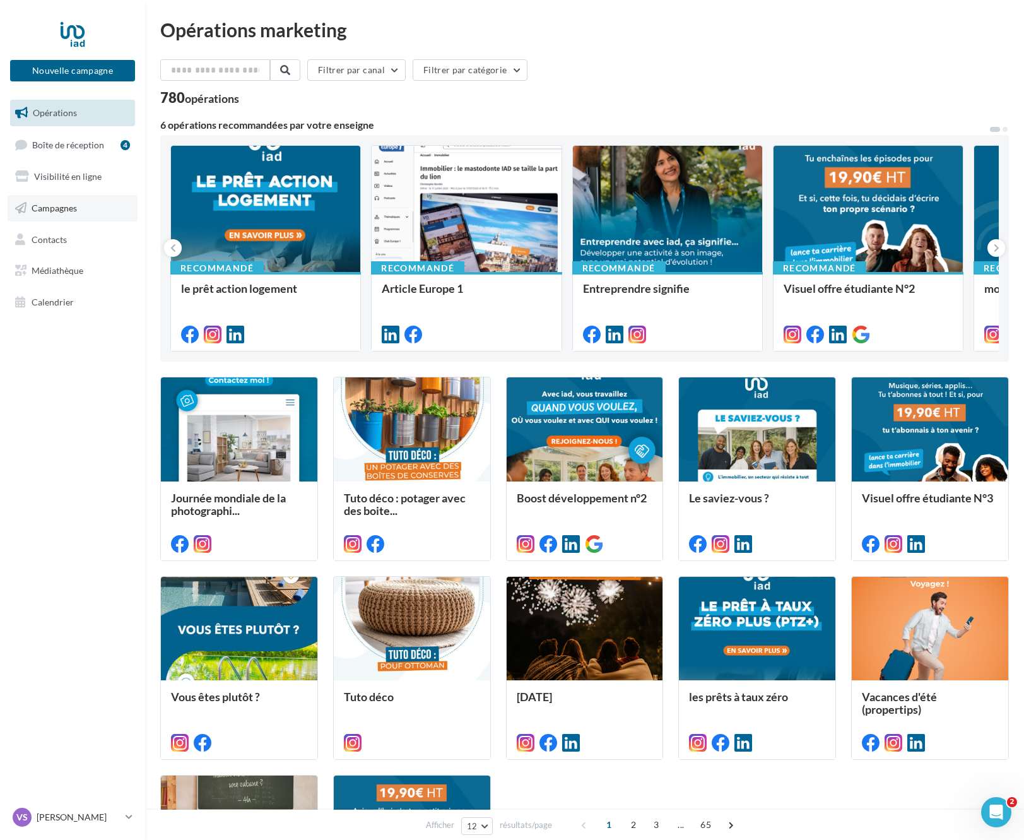
click at [60, 201] on link "Campagnes" at bounding box center [73, 208] width 130 height 27
